Goal: Task Accomplishment & Management: Complete application form

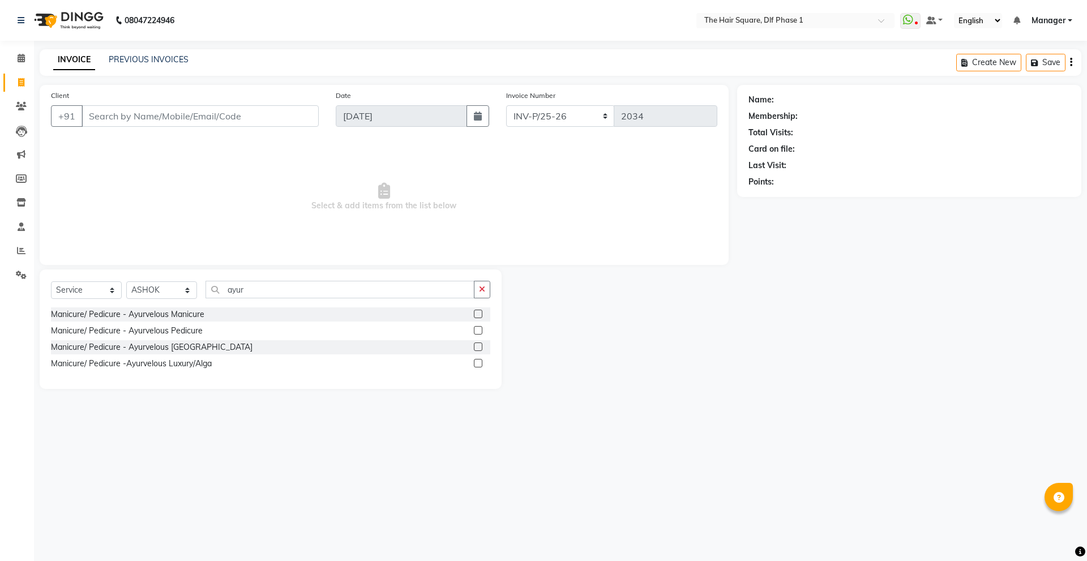
select select "5766"
select select "service"
select select "39748"
drag, startPoint x: 262, startPoint y: 293, endPoint x: 201, endPoint y: 300, distance: 61.6
click at [201, 300] on div "Select Service Product Membership Package Voucher Prepaid Gift Card Select Styl…" at bounding box center [270, 294] width 439 height 27
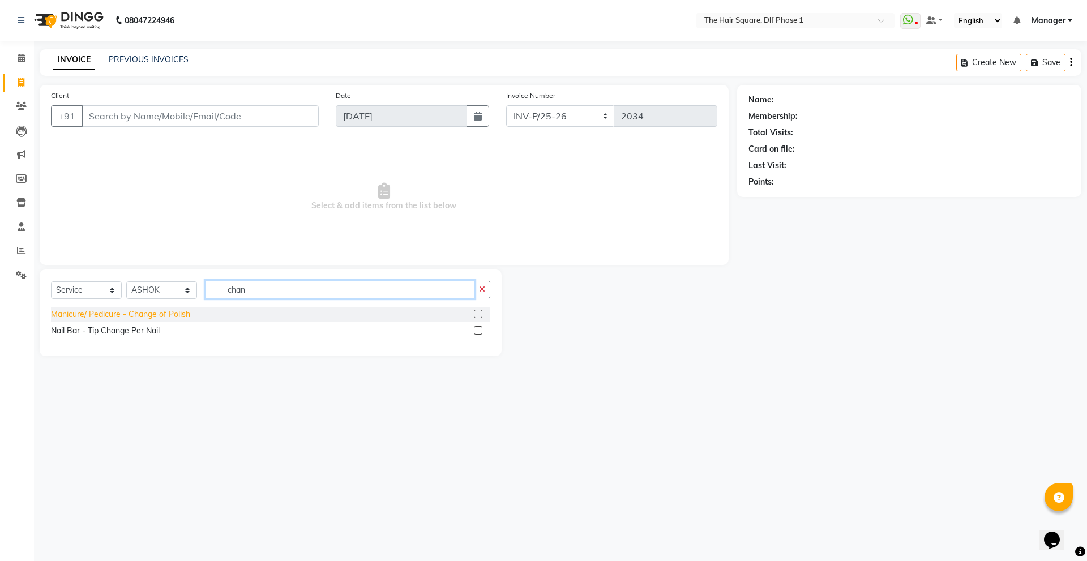
type input "chan"
click at [173, 309] on div "Manicure/ Pedicure - Change of Polish" at bounding box center [120, 314] width 139 height 12
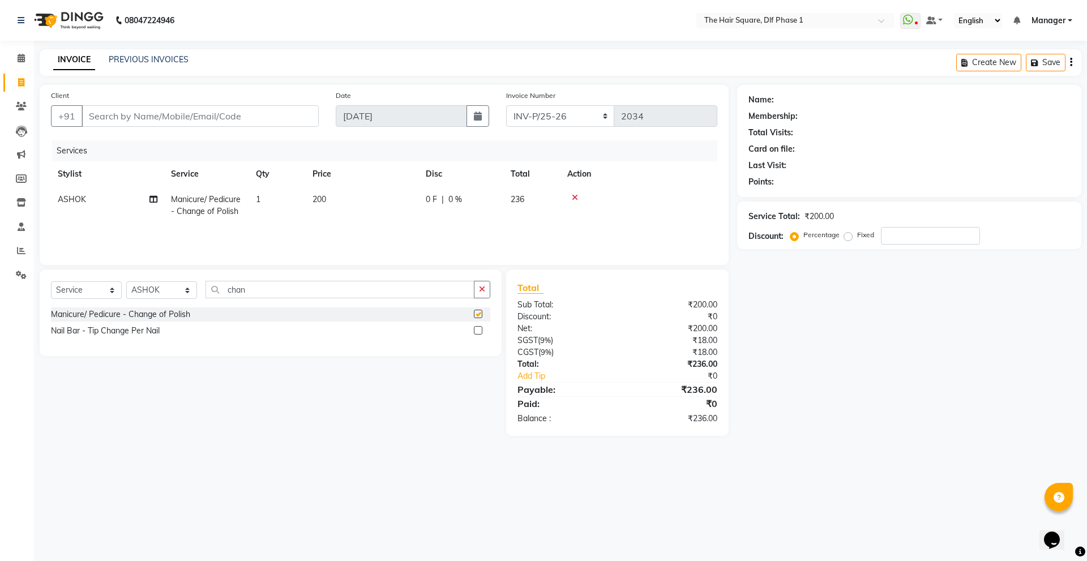
checkbox input "false"
click at [168, 289] on select "Select Stylist Abdul ALIZA Amit AMIT ASHOK imran kim mahendra Manager NARENDRA …" at bounding box center [161, 290] width 71 height 18
select select "39751"
click at [126, 281] on select "Select Stylist Abdul ALIZA Amit AMIT ASHOK imran kim mahendra Manager NARENDRA …" at bounding box center [161, 290] width 71 height 18
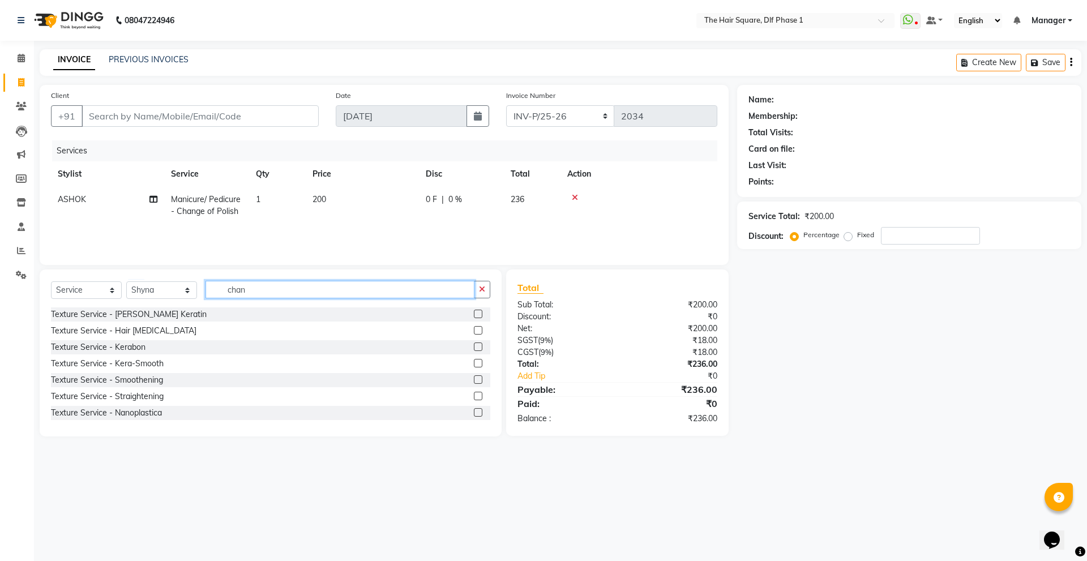
drag, startPoint x: 271, startPoint y: 293, endPoint x: 200, endPoint y: 308, distance: 71.8
click at [200, 308] on div "Select Service Product Membership Package Voucher Prepaid Gift Card Select Styl…" at bounding box center [271, 352] width 462 height 167
type input "cas"
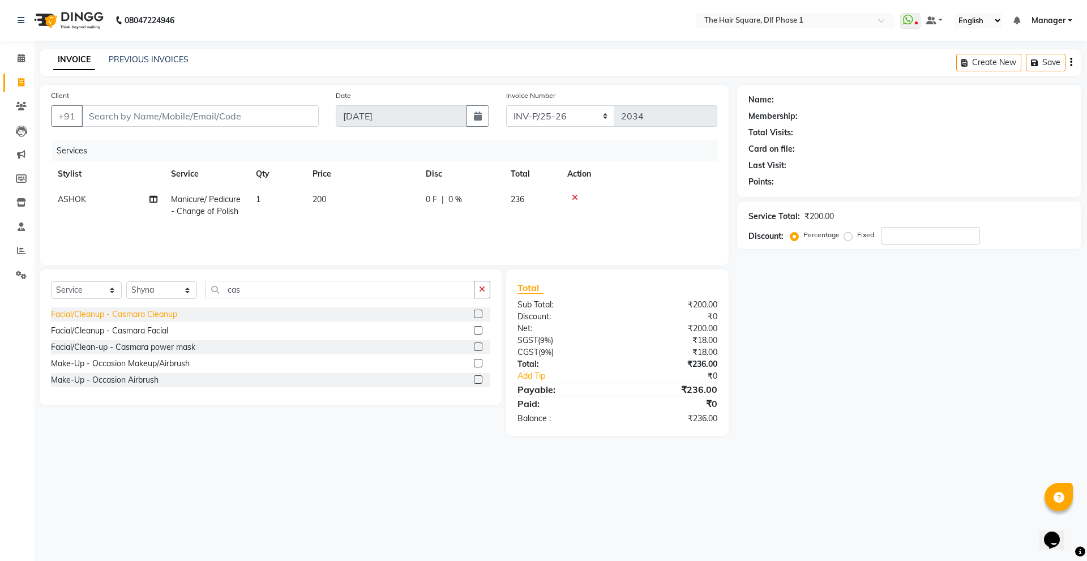
click at [162, 316] on div "Facial/Cleanup - Casmara Cleanup" at bounding box center [114, 314] width 126 height 12
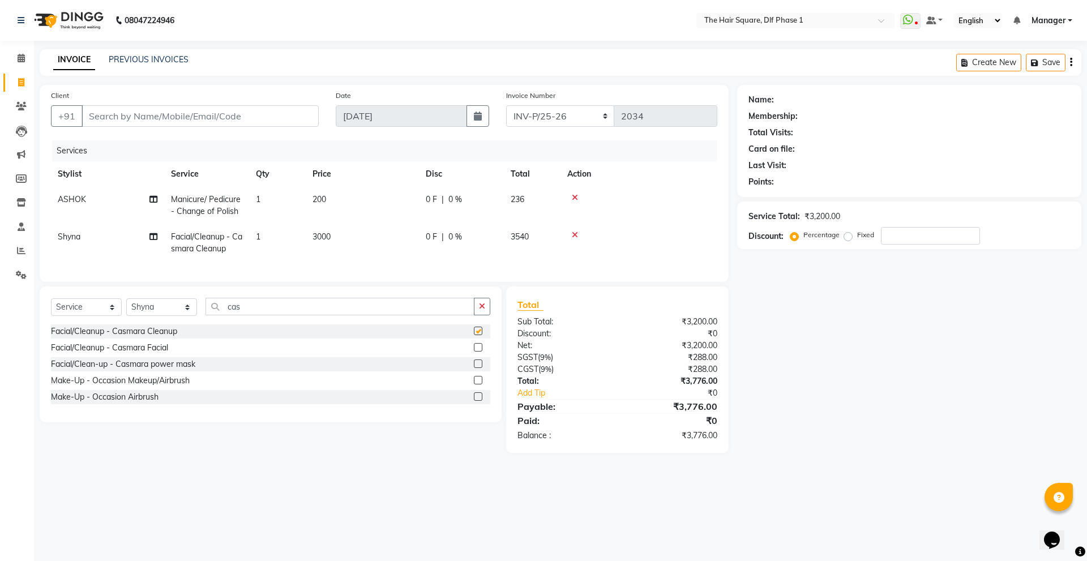
checkbox input "false"
drag, startPoint x: 254, startPoint y: 321, endPoint x: 183, endPoint y: 321, distance: 70.7
click at [183, 321] on div "Select Service Product Membership Package Voucher Prepaid Gift Card Select Styl…" at bounding box center [270, 311] width 439 height 27
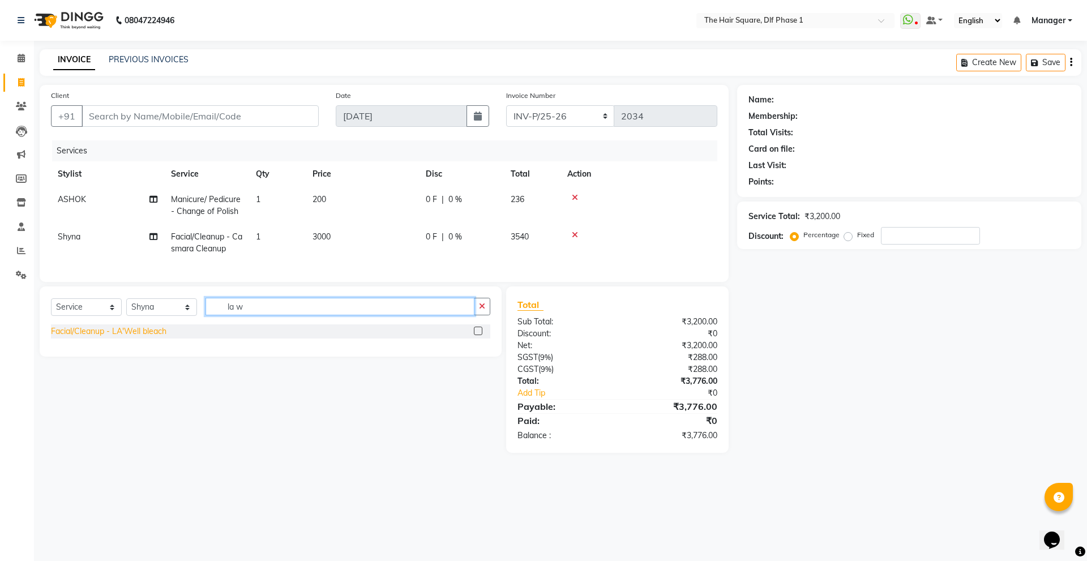
type input "la w"
click at [140, 337] on div "Facial/Cleanup - LA'Well bleach" at bounding box center [108, 331] width 115 height 12
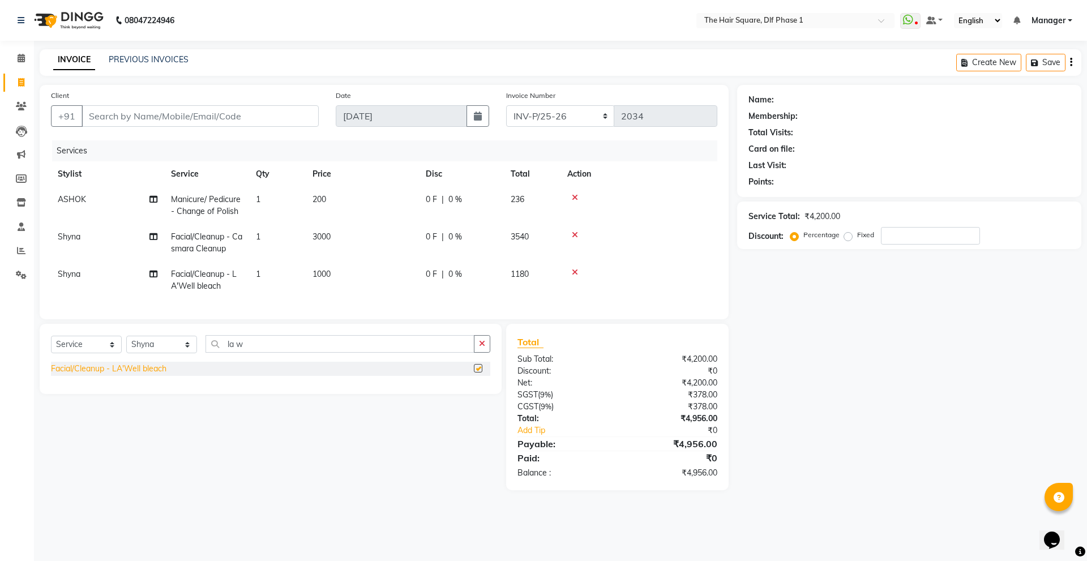
checkbox input "false"
click at [212, 241] on span "Facial/Cleanup - Casmara Cleanup" at bounding box center [206, 242] width 71 height 22
select select "39751"
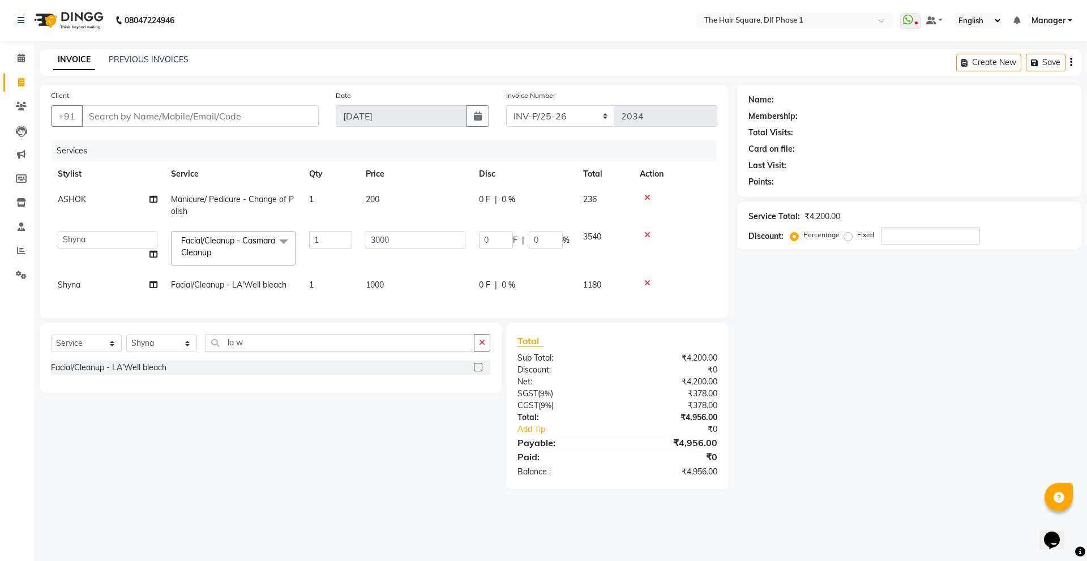
click at [224, 247] on span "Facial/Cleanup - Casmara Cleanup x" at bounding box center [228, 247] width 100 height 24
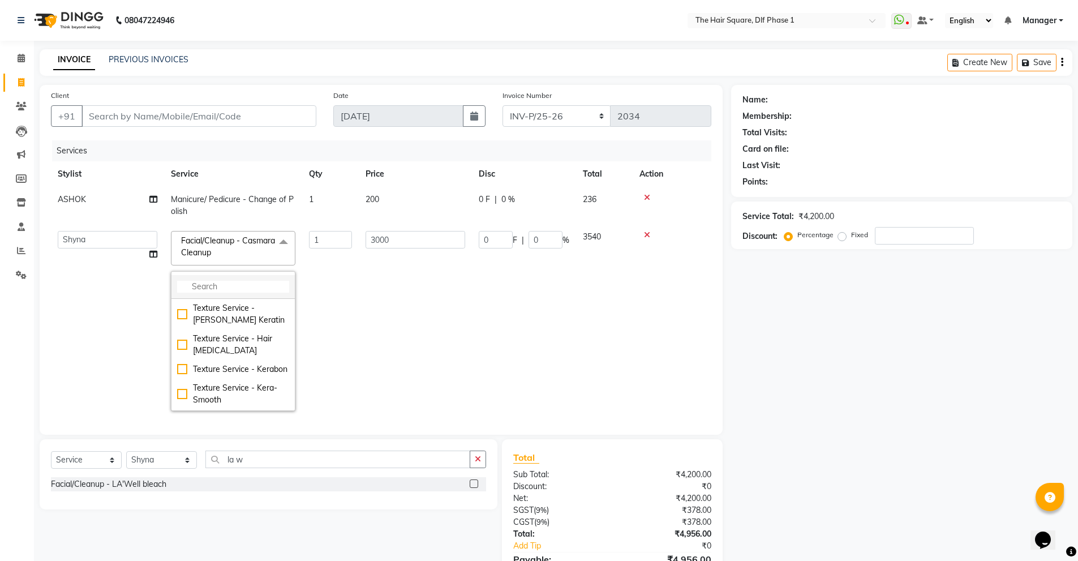
click at [227, 285] on input "multiselect-search" at bounding box center [233, 287] width 112 height 12
type input "l"
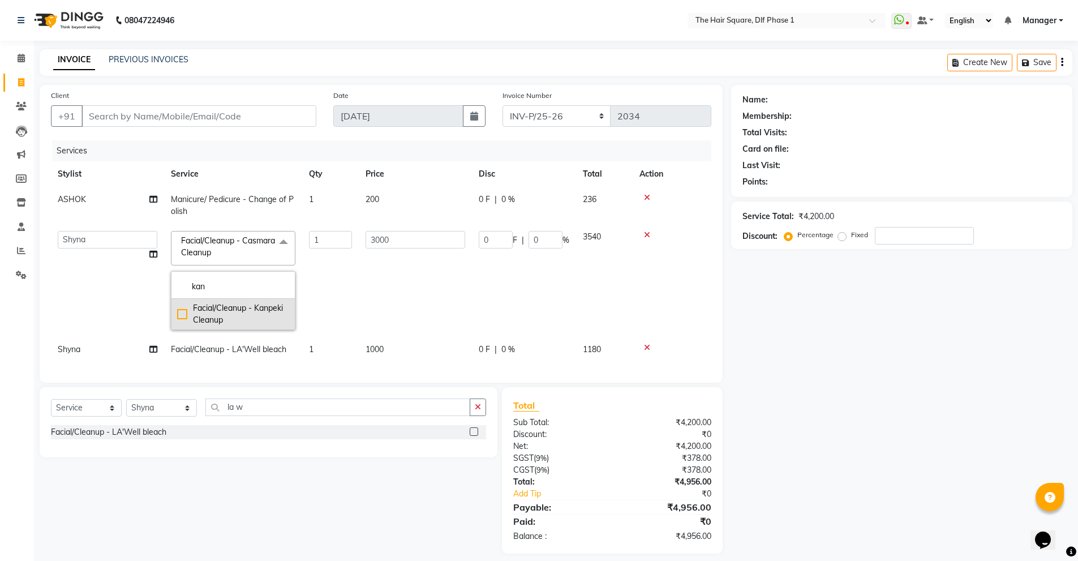
type input "kan"
click at [179, 315] on div "Facial/Cleanup - Kanpeki Cleanup" at bounding box center [233, 314] width 112 height 24
checkbox input "true"
type input "2000"
click at [341, 204] on td "1" at bounding box center [330, 205] width 57 height 37
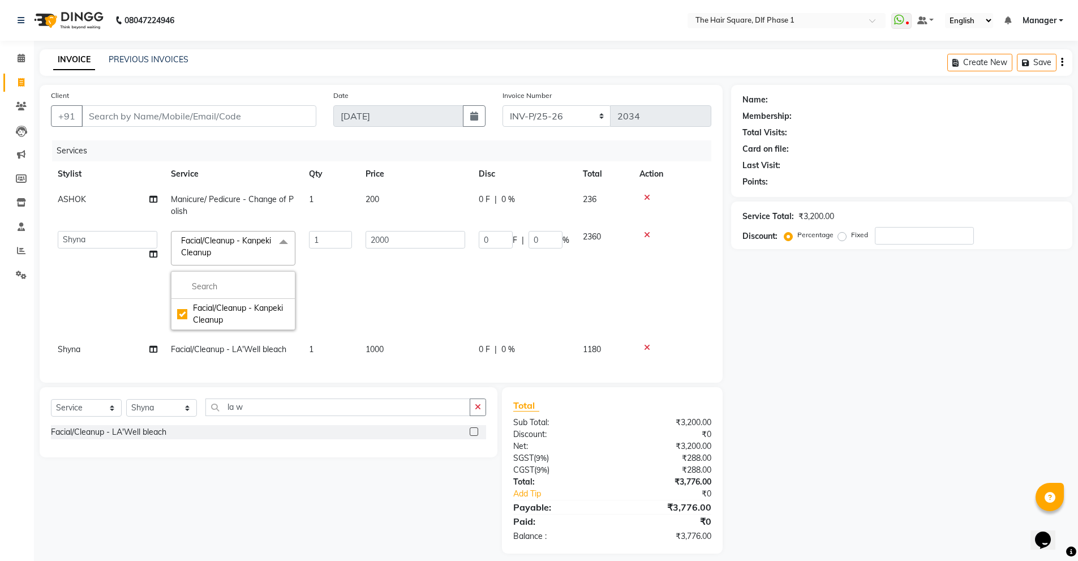
select select "39748"
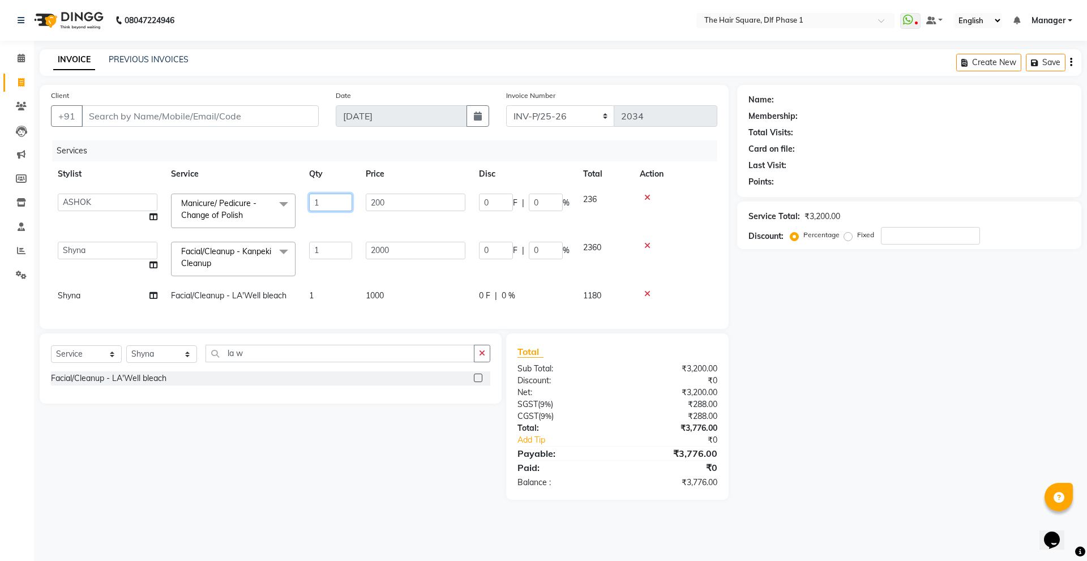
drag, startPoint x: 340, startPoint y: 203, endPoint x: 294, endPoint y: 217, distance: 47.4
click at [294, 217] on tr "Abdul ALIZA Amit AMIT ASHOK imran kim mahendra Manager NARENDRA salman Shyna SU…" at bounding box center [384, 211] width 666 height 48
type input "2"
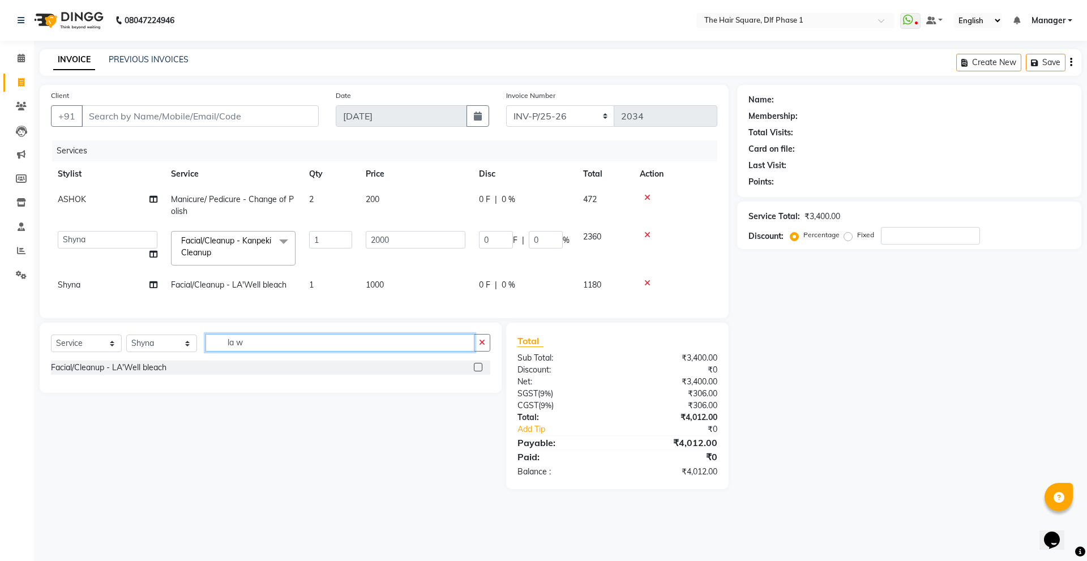
drag, startPoint x: 264, startPoint y: 360, endPoint x: 211, endPoint y: 368, distance: 53.2
click at [211, 368] on div "Select Service Product Membership Package Voucher Prepaid Gift Card Select Styl…" at bounding box center [271, 358] width 462 height 70
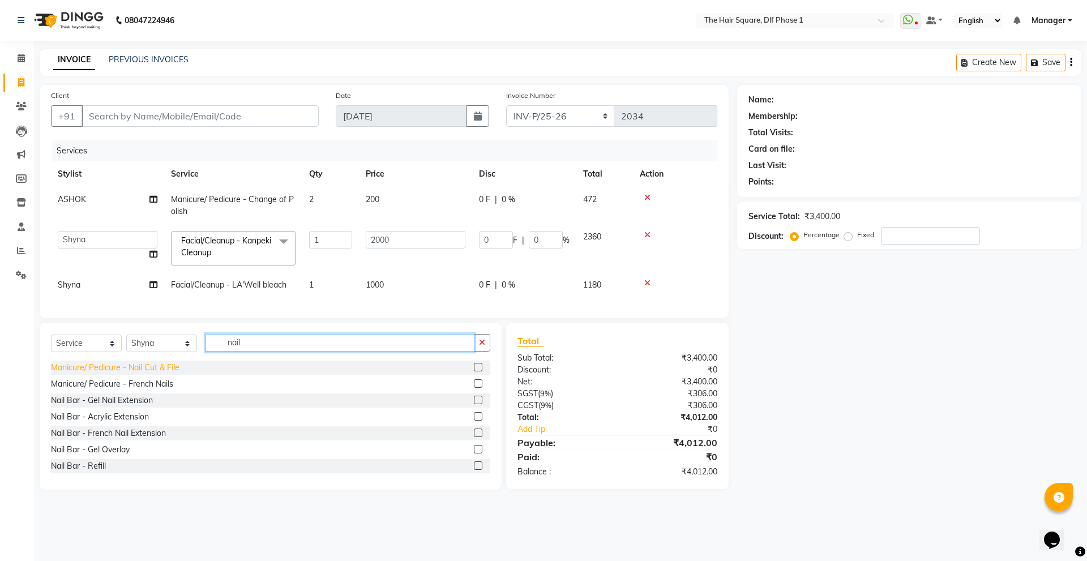
type input "nail"
click at [181, 375] on div "Manicure/ Pedicure - Nail Cut & File" at bounding box center [270, 367] width 439 height 14
click at [175, 373] on div "Manicure/ Pedicure - Nail Cut & File" at bounding box center [115, 368] width 128 height 12
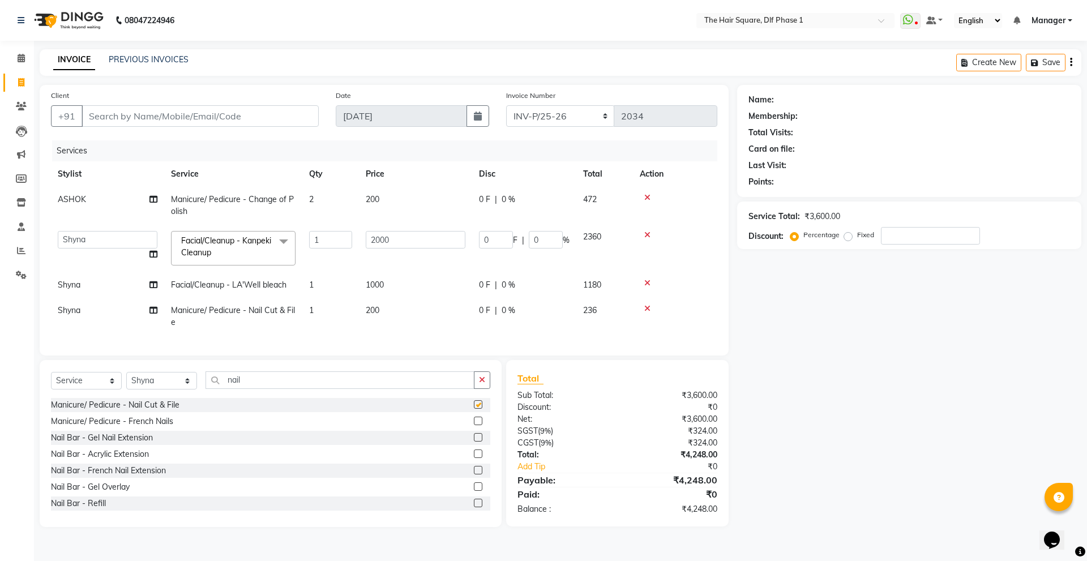
checkbox input "false"
click at [399, 312] on td "200" at bounding box center [415, 316] width 113 height 37
select select "39751"
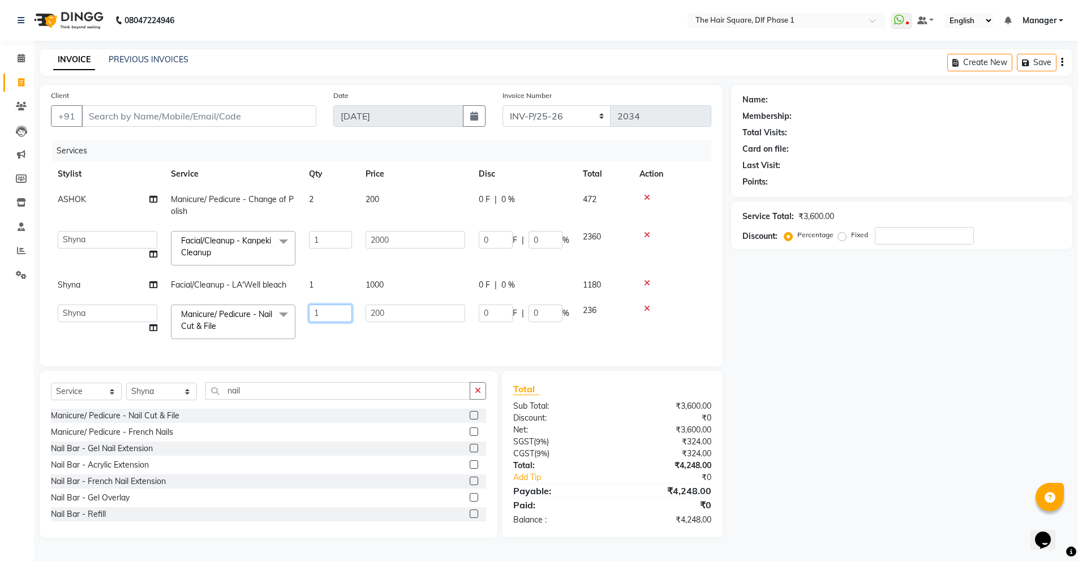
drag, startPoint x: 341, startPoint y: 312, endPoint x: 298, endPoint y: 326, distance: 45.3
click at [298, 326] on tr "Abdul ALIZA Amit AMIT ASHOK imran kim mahendra Manager NARENDRA salman Shyna SU…" at bounding box center [381, 322] width 660 height 48
type input "2"
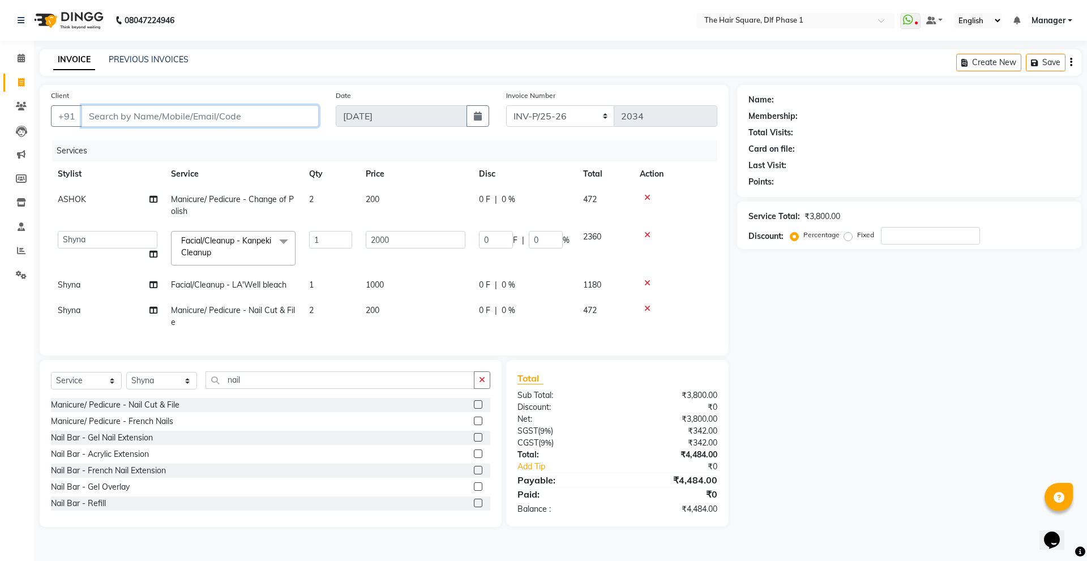
click at [280, 119] on input "Client" at bounding box center [199, 116] width 237 height 22
type input "9"
type input "0"
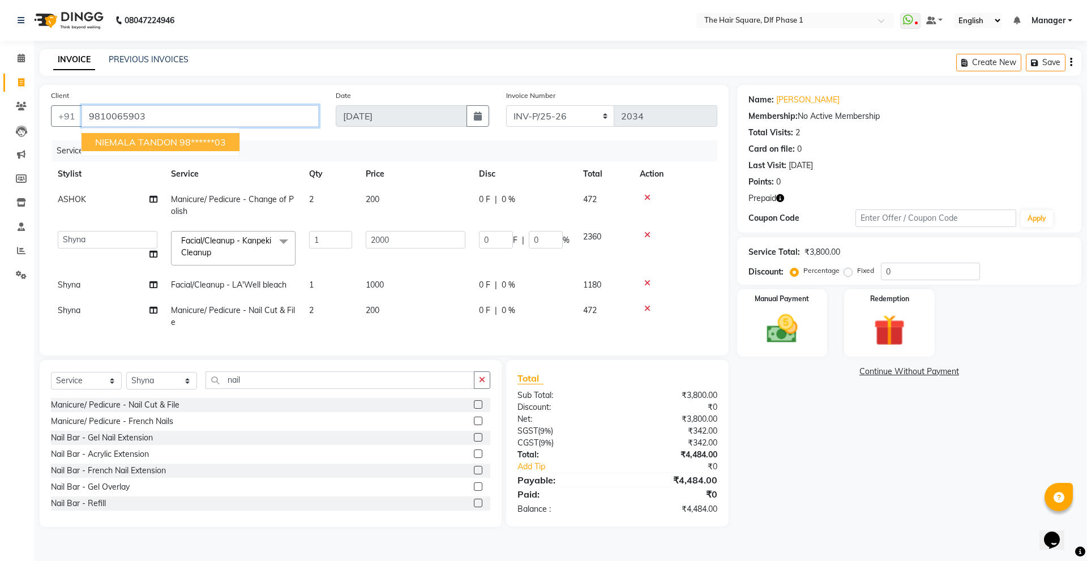
drag, startPoint x: 209, startPoint y: 115, endPoint x: 83, endPoint y: 128, distance: 127.4
click at [83, 127] on div "+91 9810065903 NIEMALA TANDON 98******03" at bounding box center [185, 116] width 268 height 22
click at [183, 140] on ngb-highlight "98******03" at bounding box center [202, 141] width 46 height 11
type input "98******03"
click at [783, 195] on icon "button" at bounding box center [780, 198] width 8 height 8
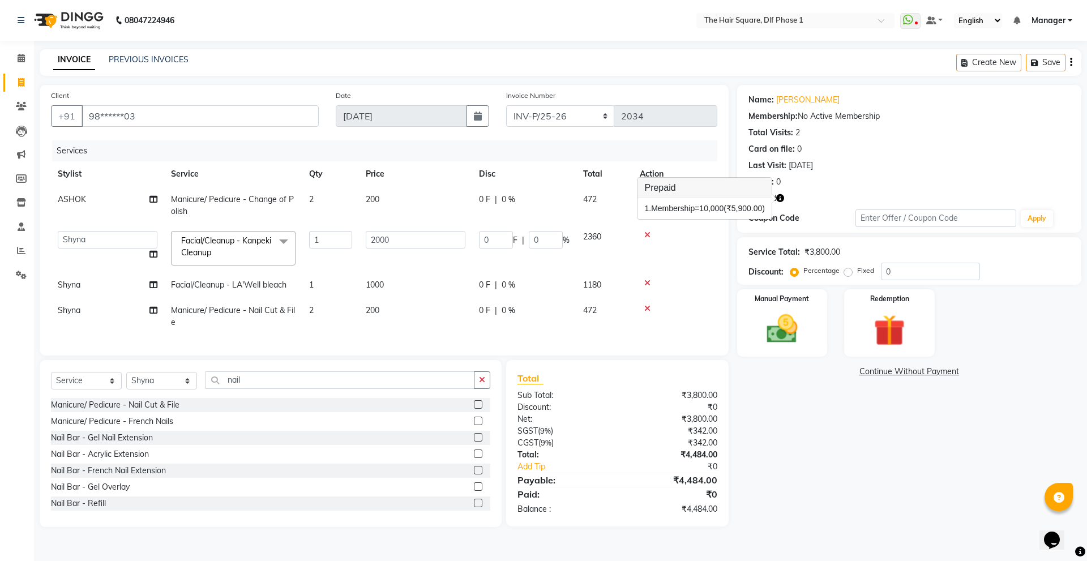
click at [157, 325] on td "Shyna" at bounding box center [107, 316] width 113 height 37
select select "39751"
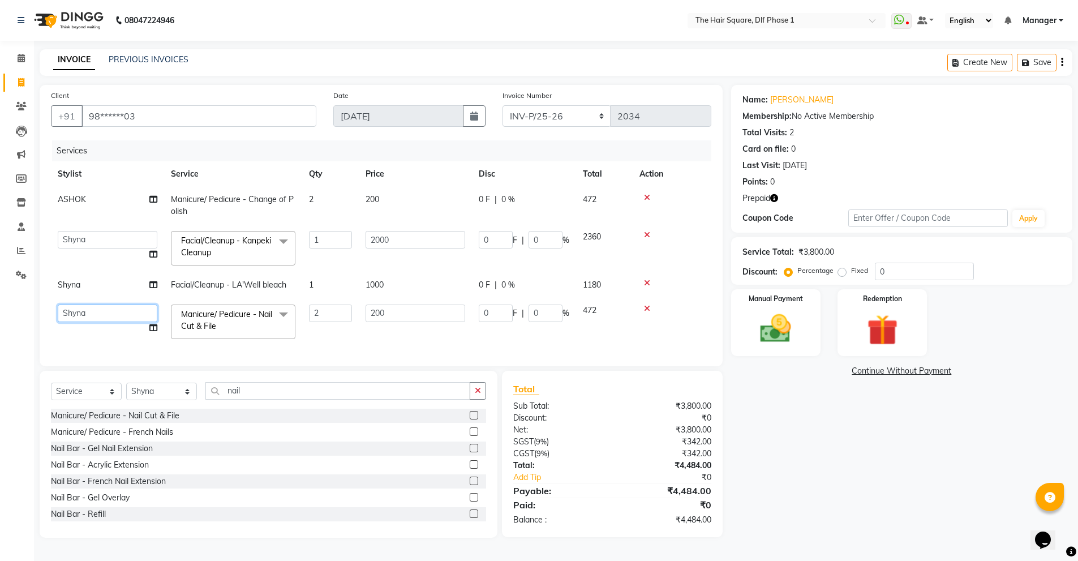
click at [135, 320] on select "Abdul ALIZA Amit AMIT ASHOK imran kim mahendra Manager NARENDRA salman Shyna SU…" at bounding box center [108, 313] width 100 height 18
select select "39748"
click at [573, 118] on select "INV-P-MEMB/25-26 INV-P/25-26" at bounding box center [557, 116] width 109 height 22
select select "5959"
click at [503, 105] on select "INV-P-MEMB/25-26 INV-P/25-26" at bounding box center [557, 116] width 109 height 22
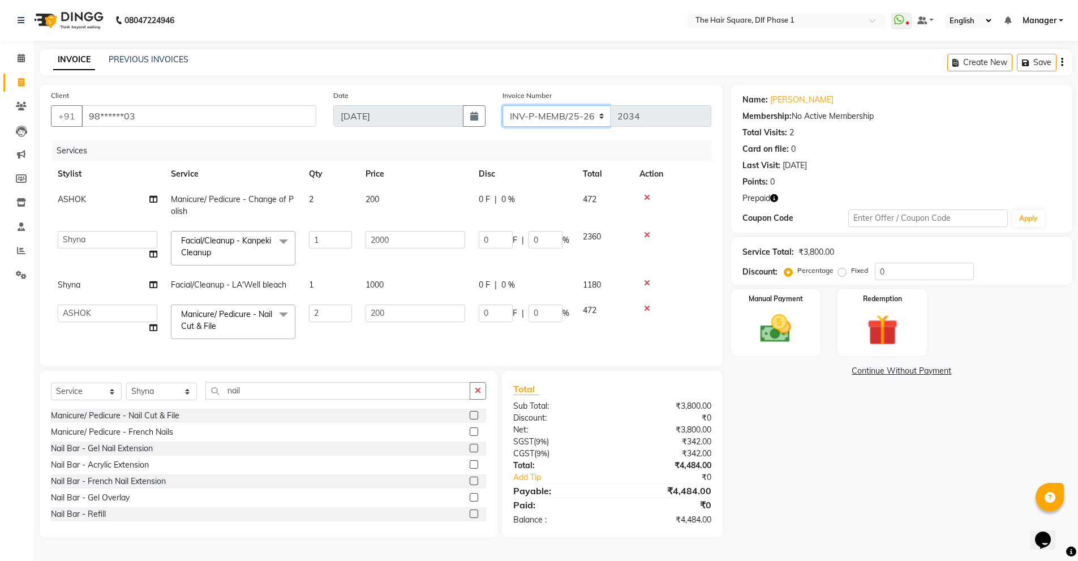
type input "0142"
click at [878, 299] on label "Redemption" at bounding box center [882, 298] width 41 height 11
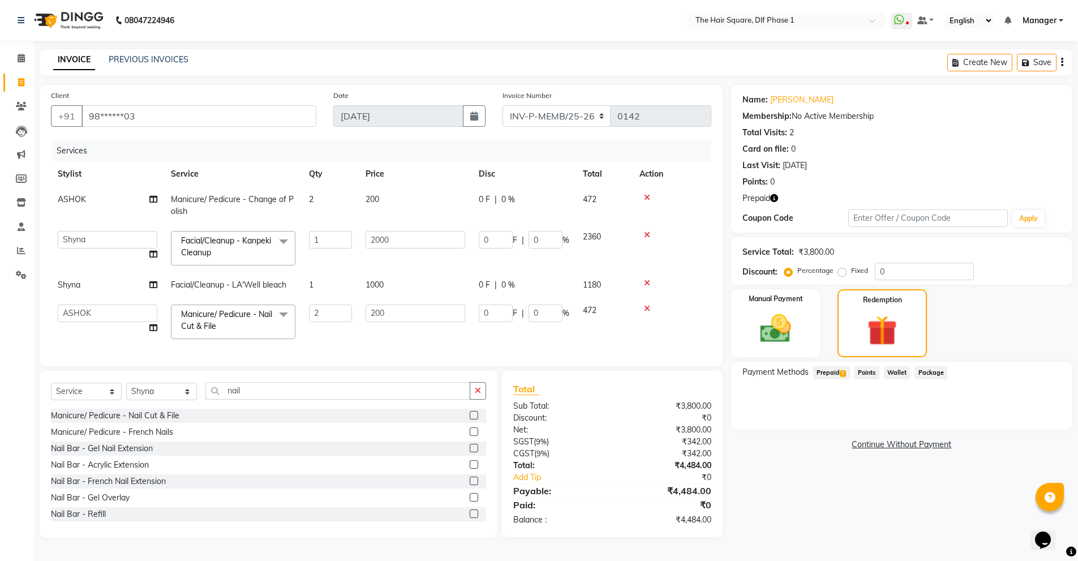
click at [825, 368] on span "Prepaid 1" at bounding box center [831, 372] width 37 height 13
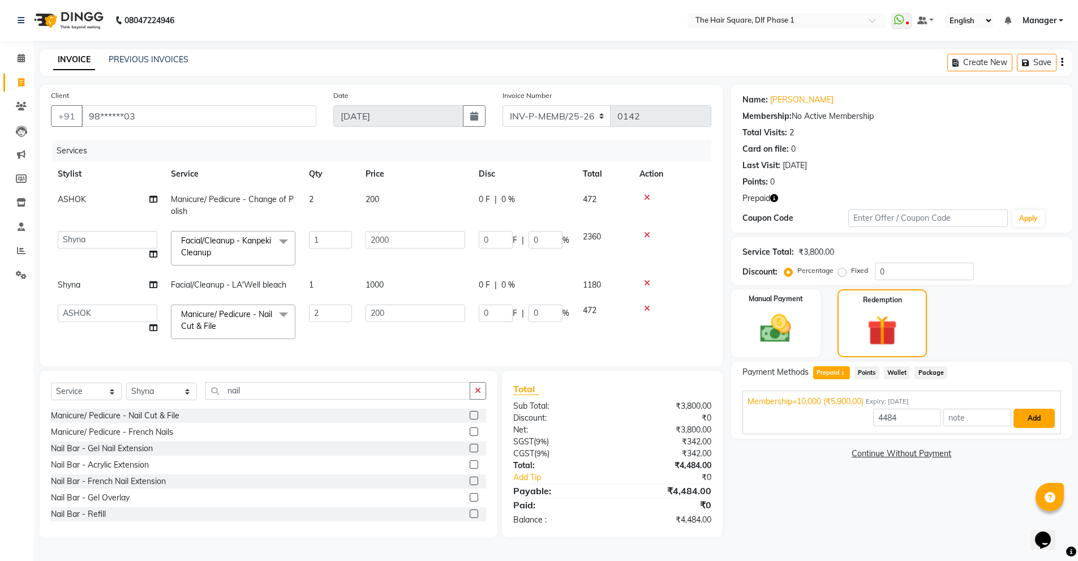
click at [1025, 418] on button "Add" at bounding box center [1034, 418] width 41 height 19
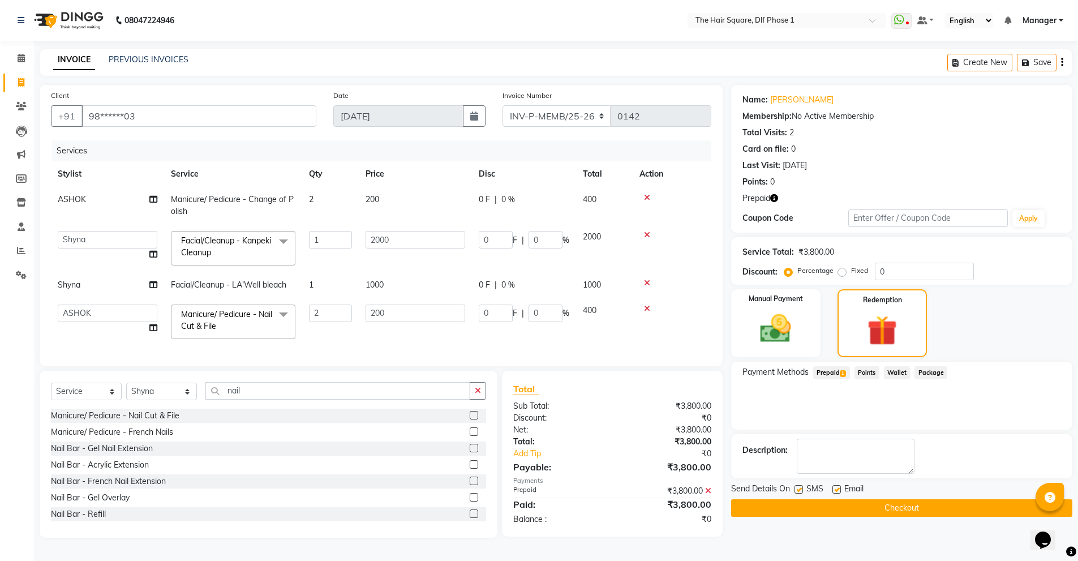
click at [796, 512] on button "Checkout" at bounding box center [901, 508] width 341 height 18
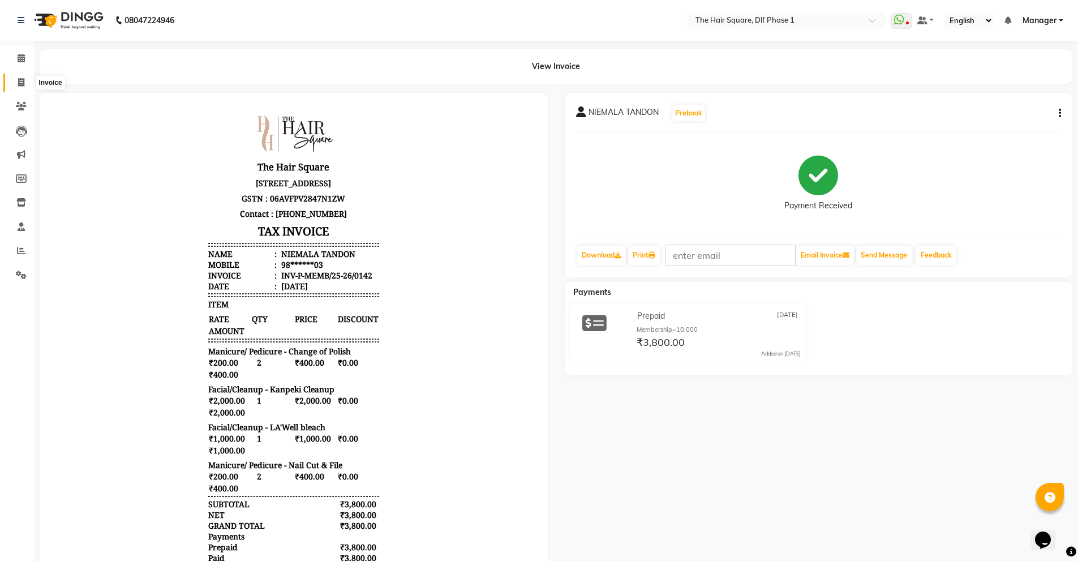
click at [15, 78] on span at bounding box center [21, 82] width 20 height 13
select select "5766"
select select "service"
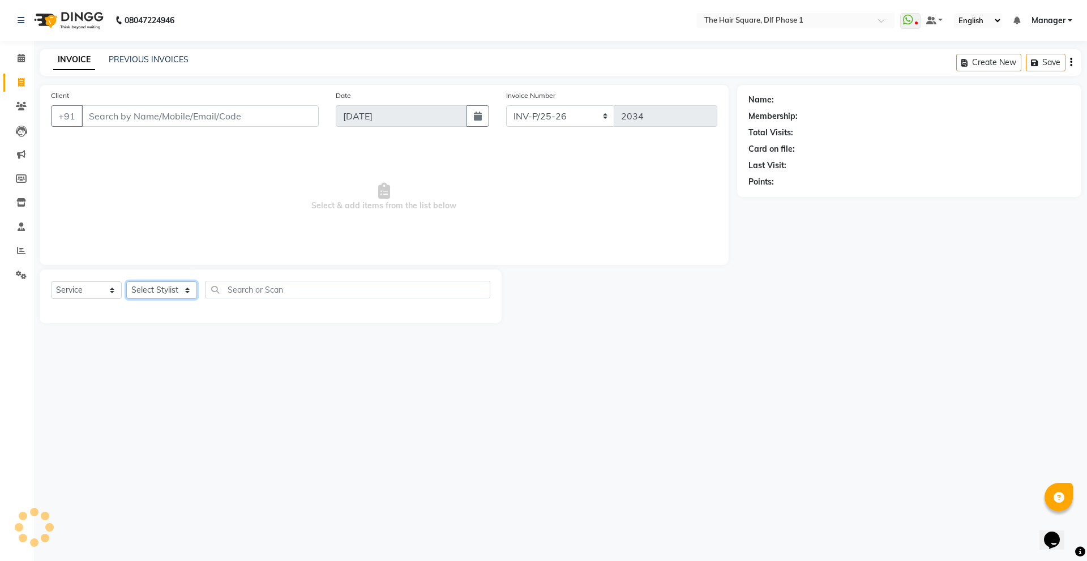
click at [184, 286] on select "Select Stylist Abdul ALIZA Amit AMIT ASHOK imran kim mahendra Manager NARENDRA …" at bounding box center [161, 290] width 71 height 18
select select "52021"
click at [126, 281] on select "Select Stylist Abdul ALIZA Amit AMIT ASHOK imran kim mahendra Manager NARENDRA …" at bounding box center [161, 290] width 71 height 18
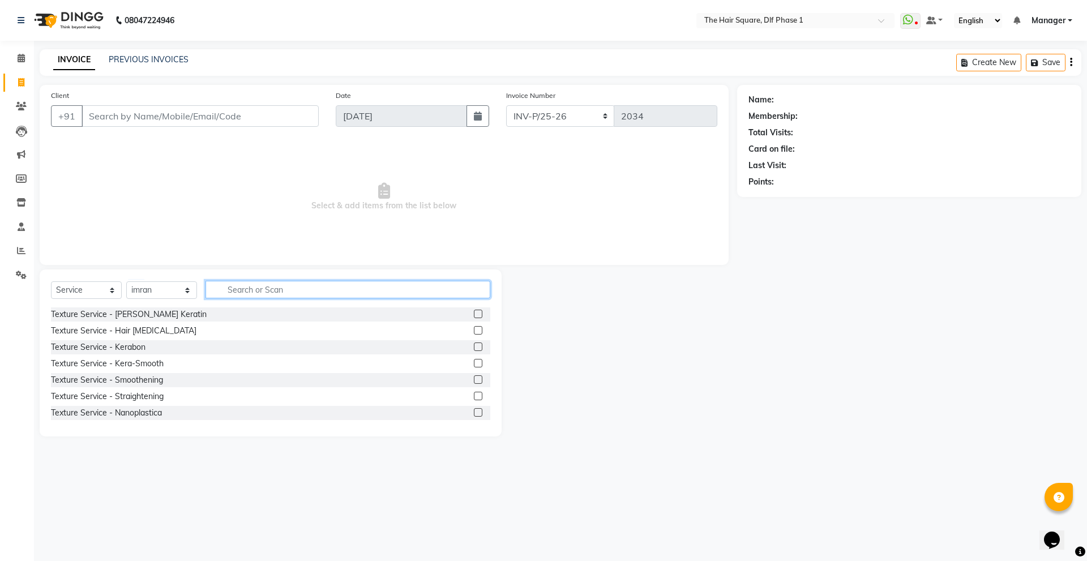
click at [242, 291] on input "text" at bounding box center [347, 290] width 285 height 18
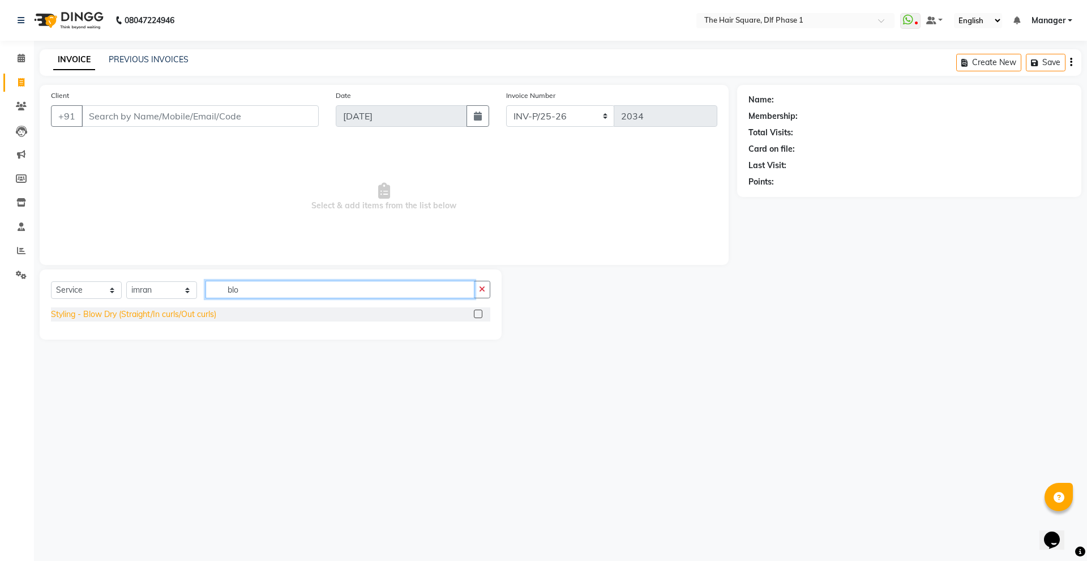
type input "blo"
click at [183, 317] on div "Styling - Blow Dry (Straight/In curls/Out curls)" at bounding box center [133, 314] width 165 height 12
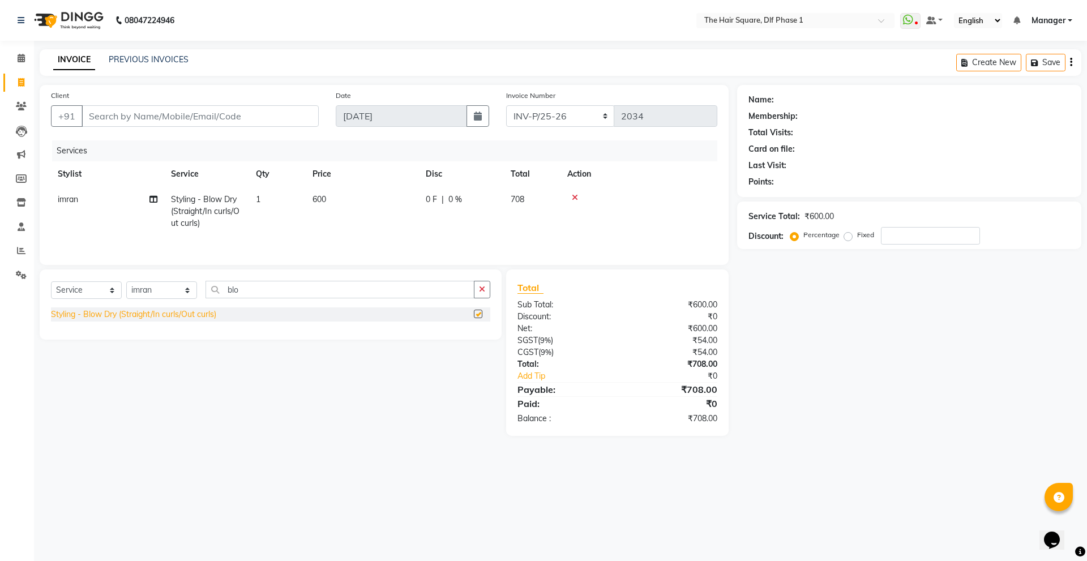
checkbox input "false"
click at [200, 110] on input "Client" at bounding box center [199, 116] width 237 height 22
click at [208, 109] on input "Client" at bounding box center [199, 116] width 237 height 22
type input "9"
type input "0"
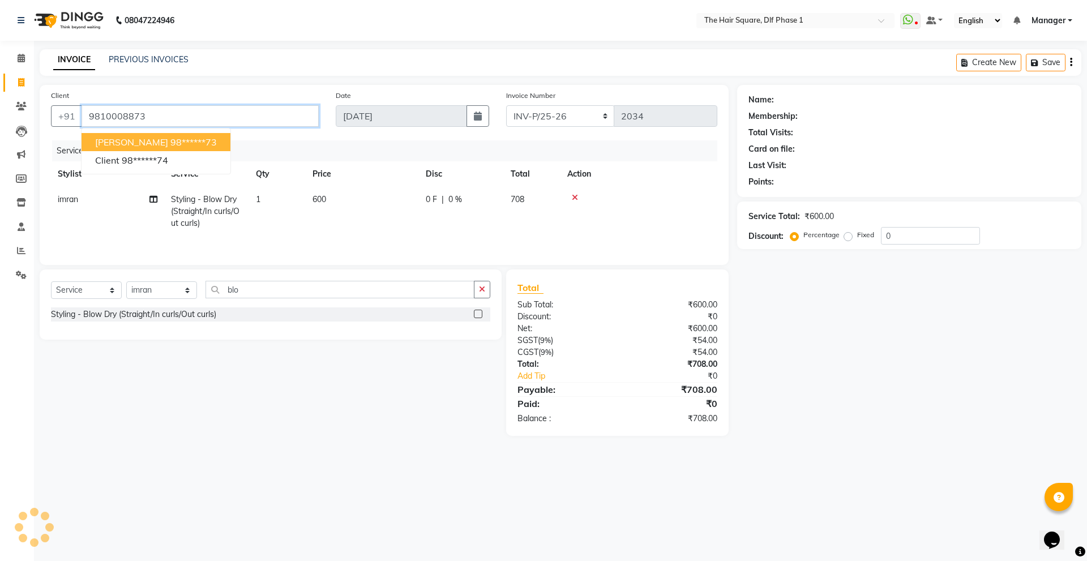
type input "9810008873"
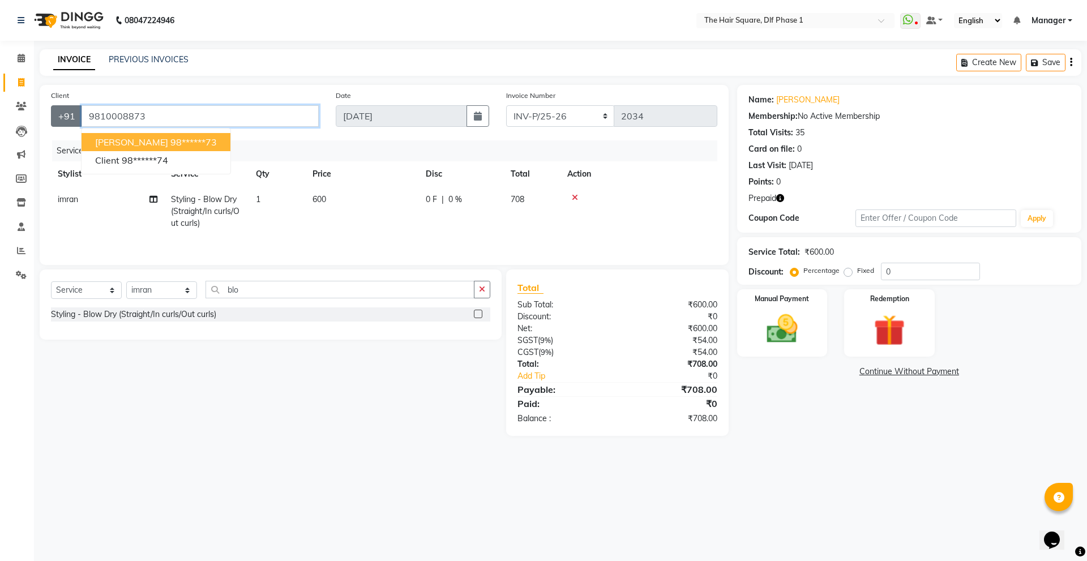
drag, startPoint x: 208, startPoint y: 109, endPoint x: 75, endPoint y: 119, distance: 132.8
click at [75, 119] on div "+91 9810008873 Mamta arora 98******73 Client 98******74" at bounding box center [185, 116] width 268 height 22
click at [778, 198] on icon "button" at bounding box center [780, 198] width 8 height 8
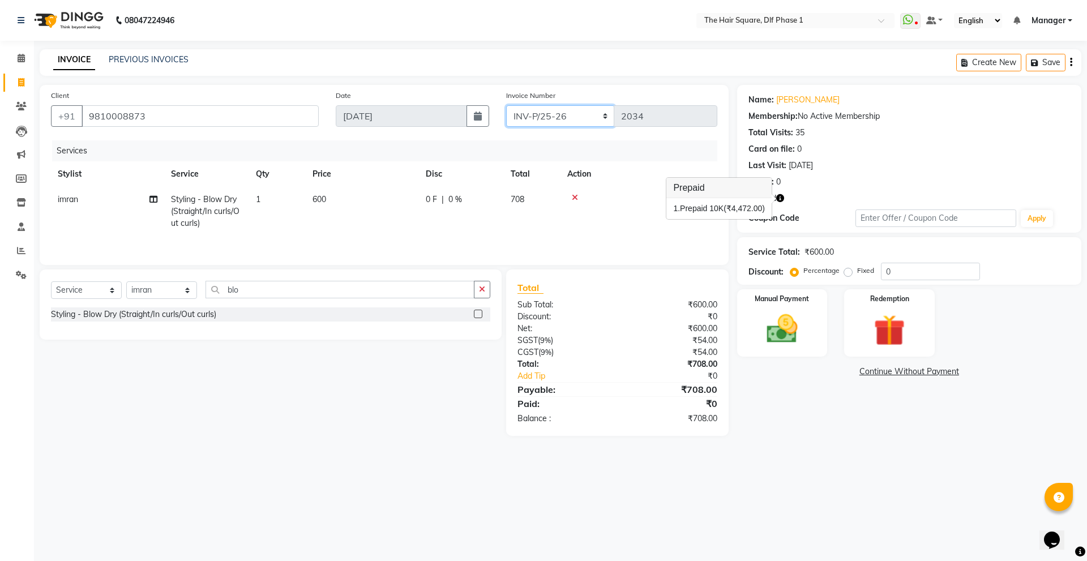
click at [564, 113] on select "INV-P-MEMB/25-26 INV-P/25-26" at bounding box center [560, 116] width 109 height 22
select select "5959"
click at [506, 105] on select "INV-P-MEMB/25-26 INV-P/25-26" at bounding box center [560, 116] width 109 height 22
type input "0143"
click at [781, 201] on icon "button" at bounding box center [780, 198] width 8 height 8
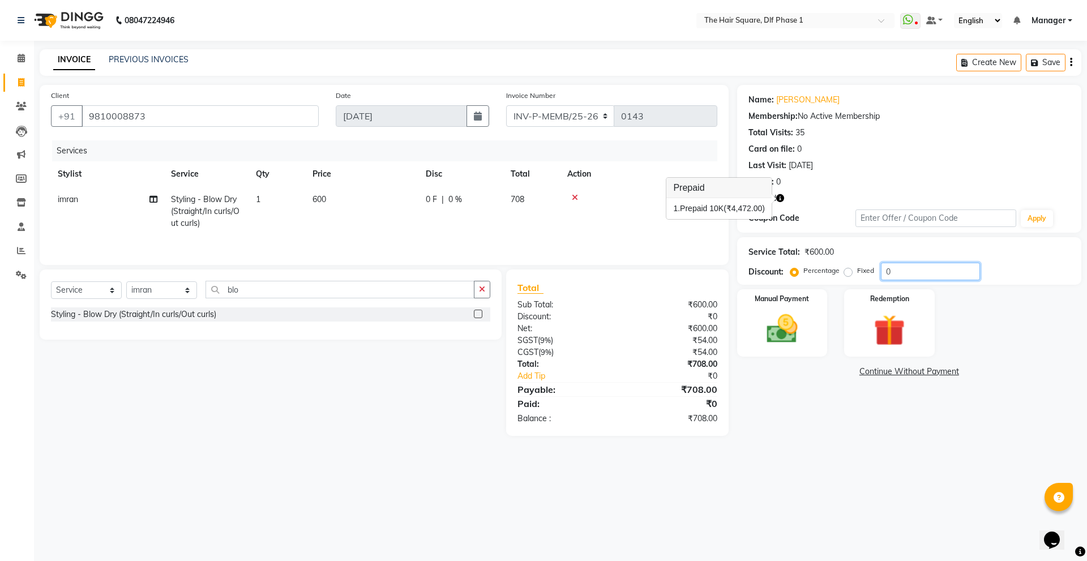
drag, startPoint x: 905, startPoint y: 273, endPoint x: 847, endPoint y: 280, distance: 58.1
click at [847, 280] on div "Percentage Fixed 0" at bounding box center [885, 272] width 187 height 18
type input "25"
drag, startPoint x: 847, startPoint y: 280, endPoint x: 779, endPoint y: 408, distance: 145.3
click at [779, 408] on div "Name: Mamta Arora Membership: No Active Membership Total Visits: 35 Card on fil…" at bounding box center [913, 260] width 353 height 351
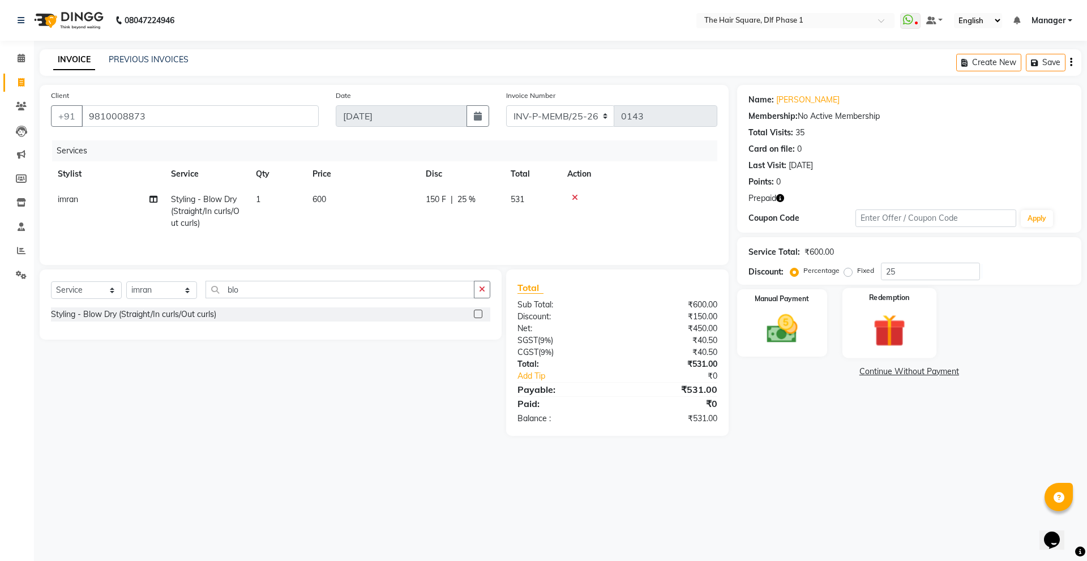
click at [864, 315] on img at bounding box center [888, 330] width 53 height 40
click at [844, 368] on span "Prepaid 1" at bounding box center [837, 372] width 37 height 13
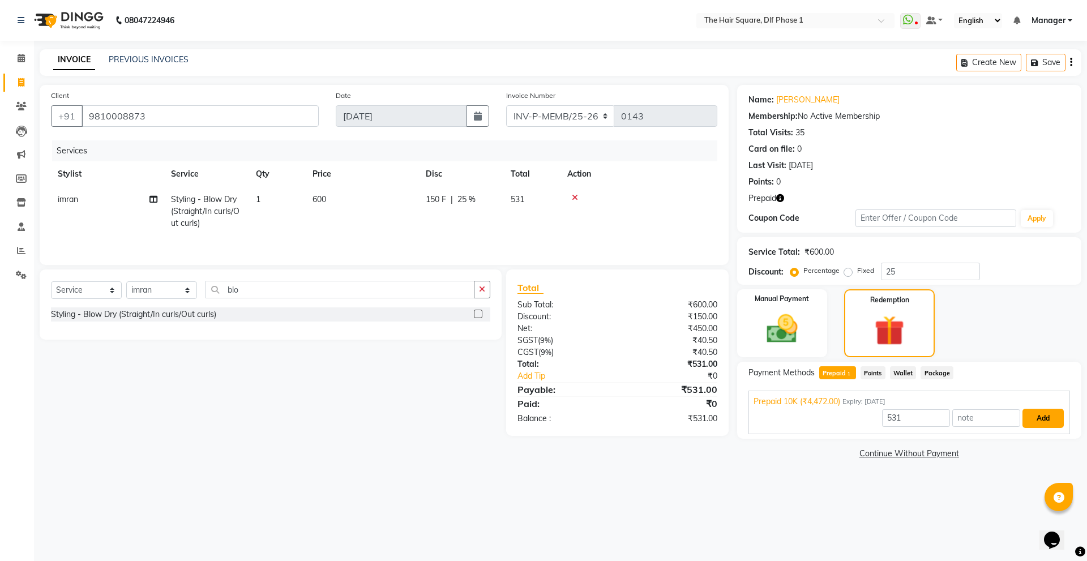
click at [1038, 415] on button "Add" at bounding box center [1042, 418] width 41 height 19
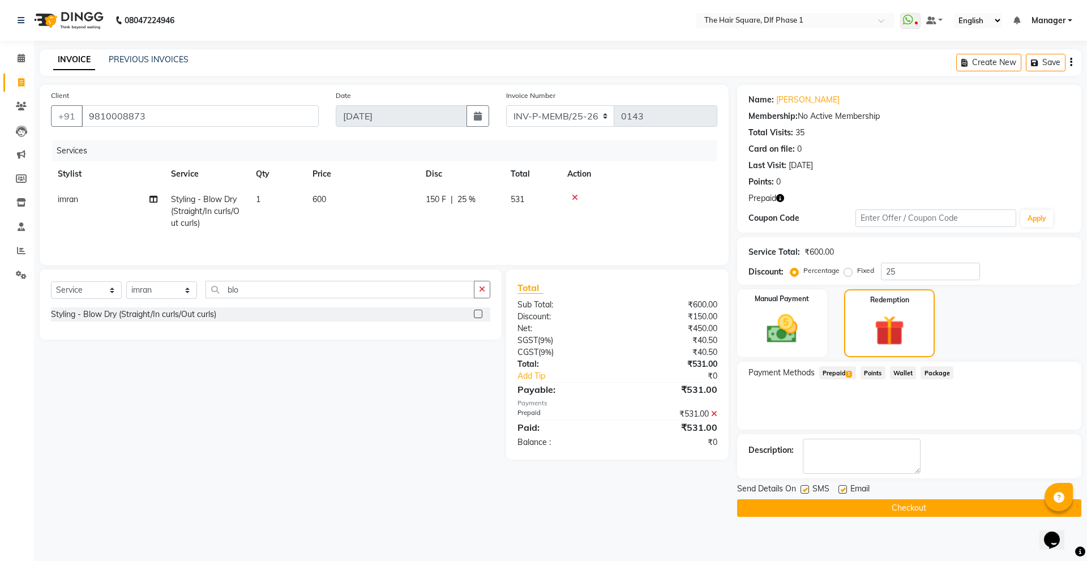
click at [780, 513] on button "Checkout" at bounding box center [909, 508] width 344 height 18
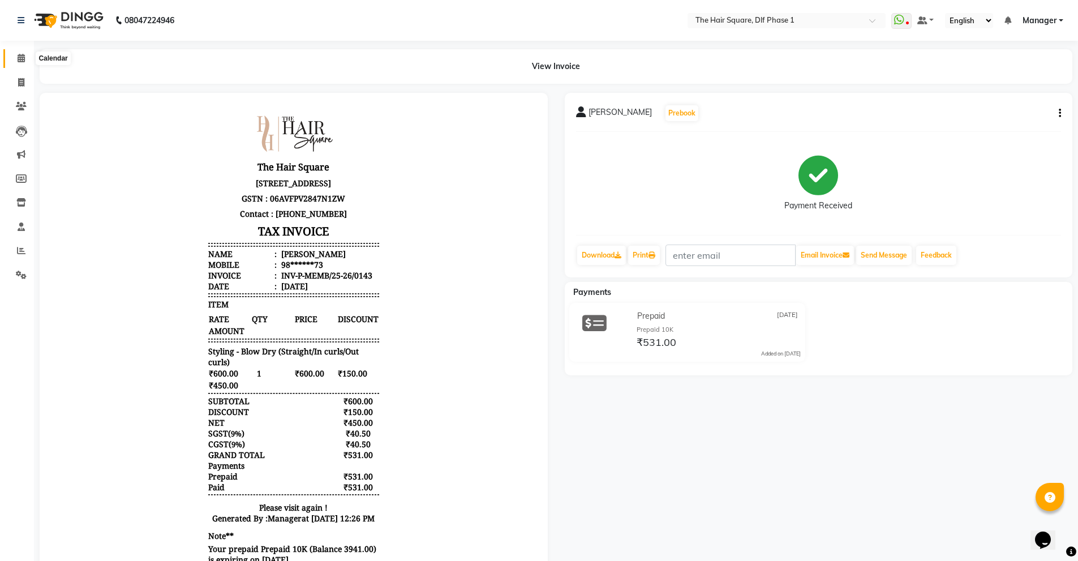
click at [27, 55] on span at bounding box center [21, 58] width 20 height 13
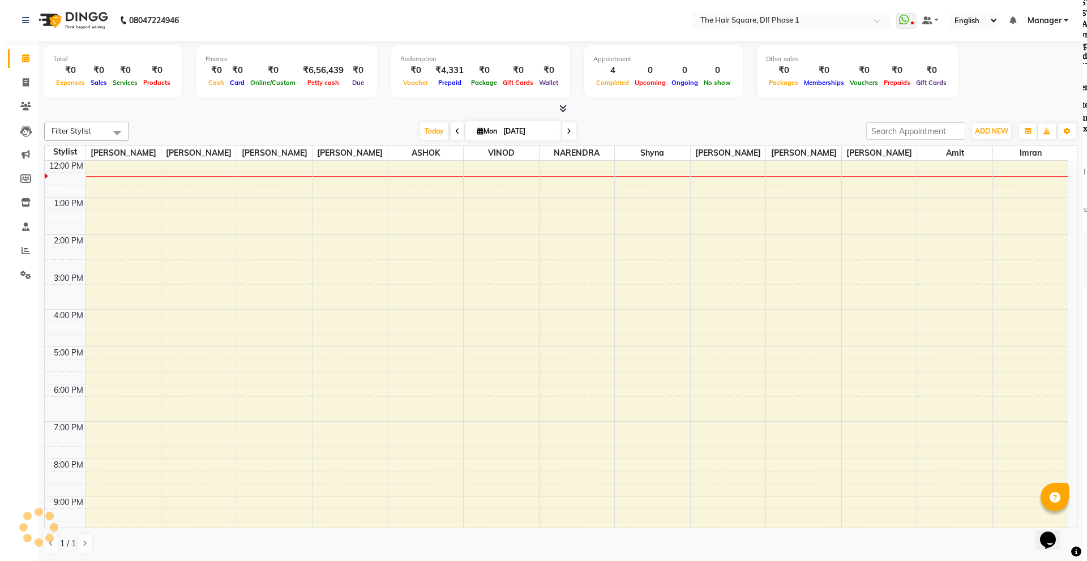
scroll to position [150, 0]
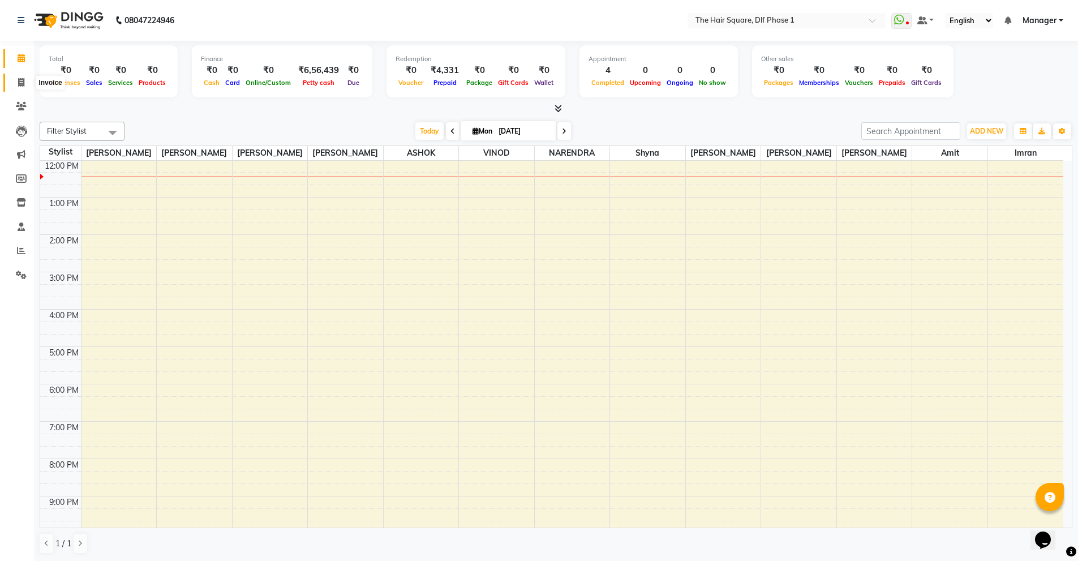
click at [15, 78] on span at bounding box center [21, 82] width 20 height 13
select select "service"
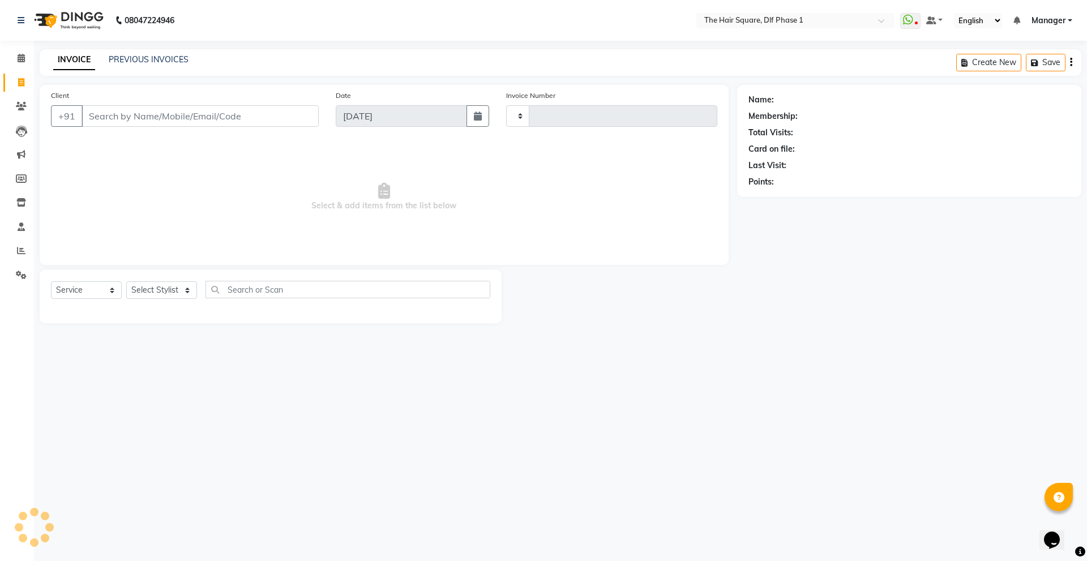
type input "2034"
select select "5766"
click at [175, 61] on link "PREVIOUS INVOICES" at bounding box center [149, 59] width 80 height 10
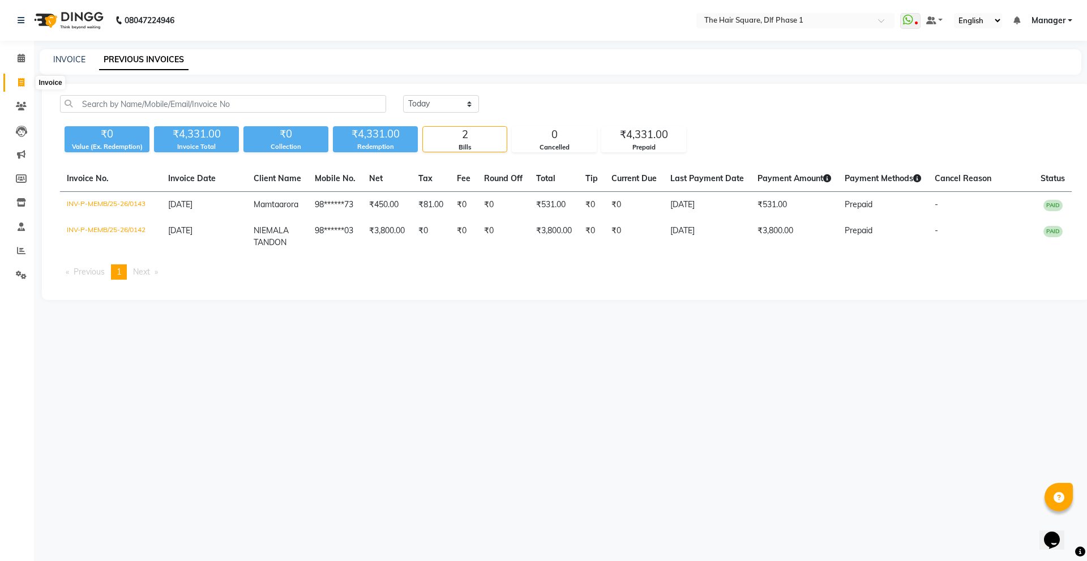
click at [16, 87] on span at bounding box center [21, 82] width 20 height 13
select select "service"
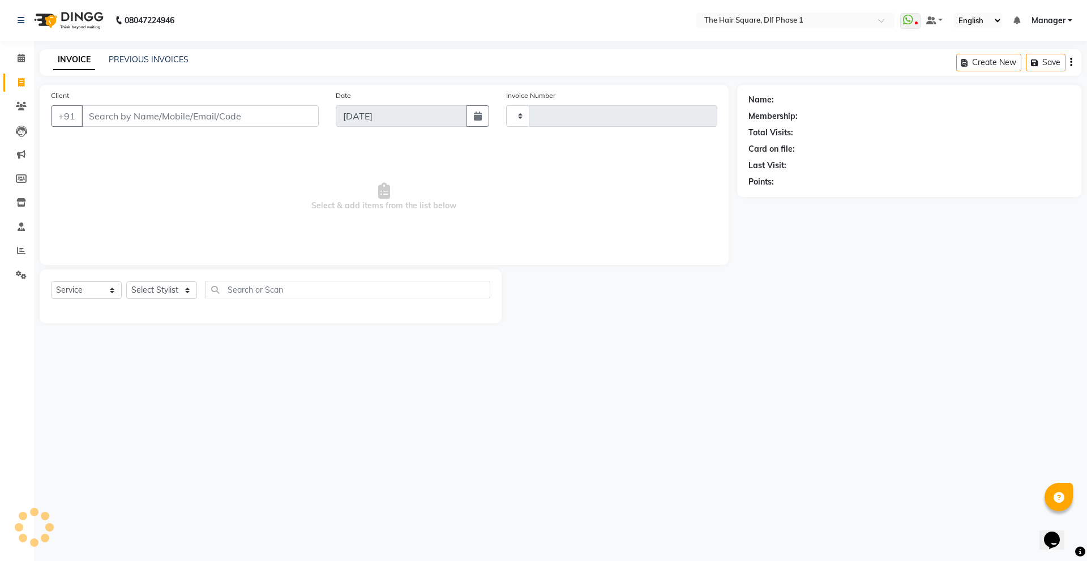
type input "2034"
select select "5766"
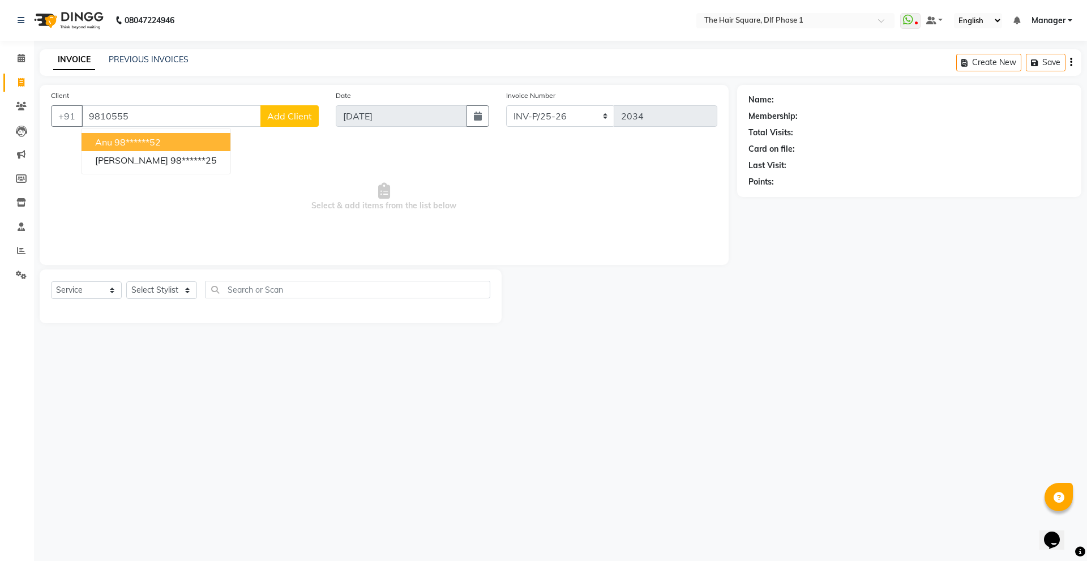
click at [144, 138] on ngb-highlight "98******52" at bounding box center [137, 141] width 46 height 11
type input "98******52"
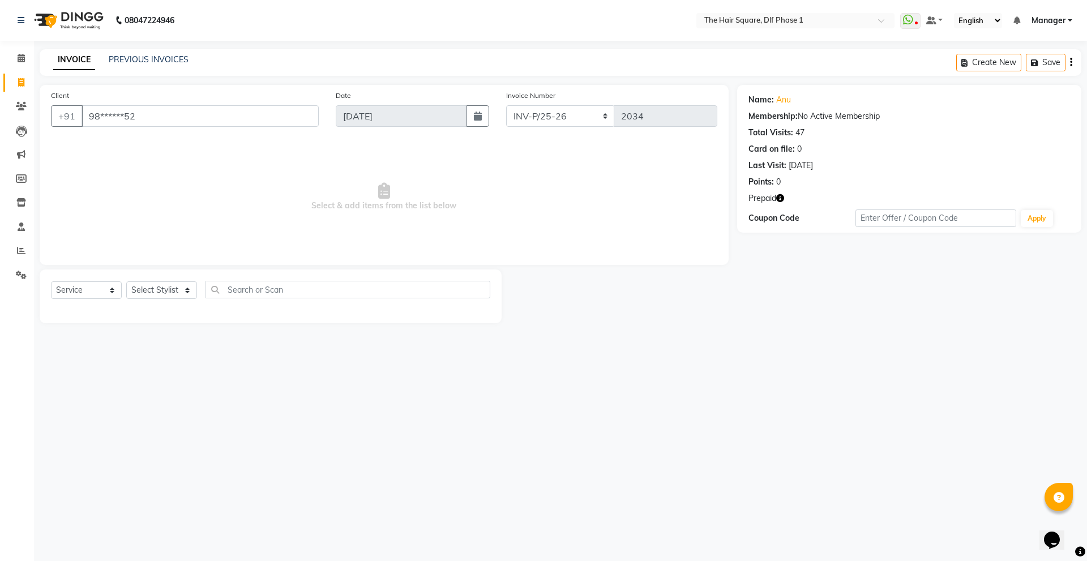
click at [779, 195] on icon "button" at bounding box center [780, 198] width 8 height 8
click at [785, 102] on link "Anu" at bounding box center [783, 100] width 15 height 12
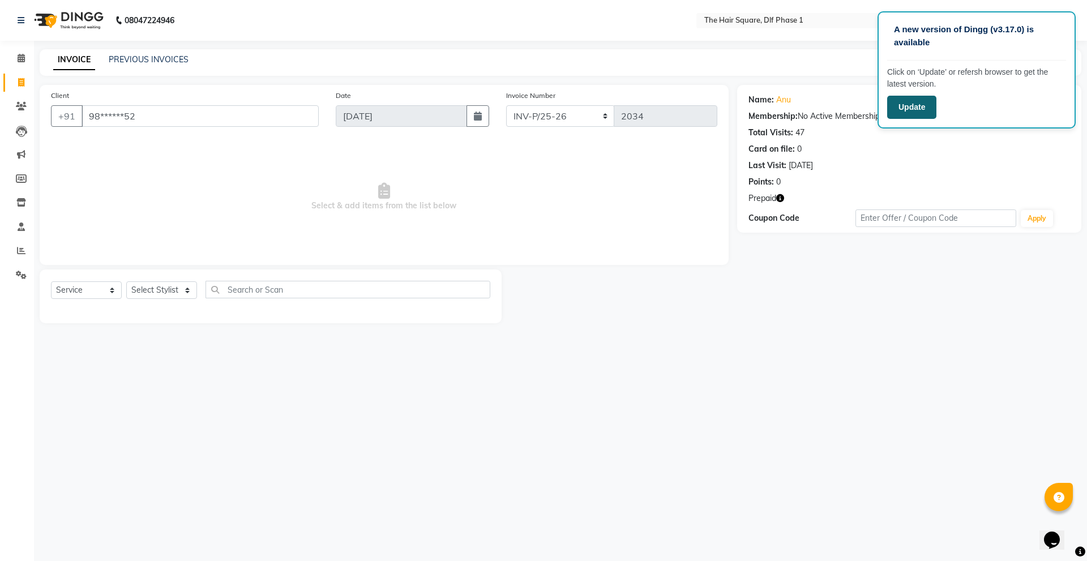
click at [920, 109] on button "Update" at bounding box center [911, 107] width 49 height 23
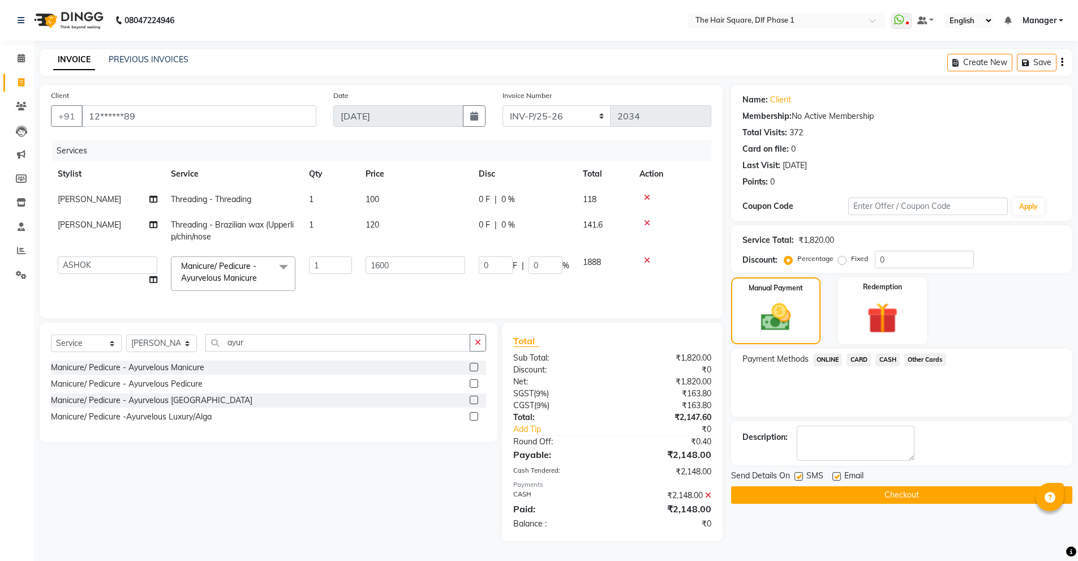
select select "5766"
select select "39748"
select select "service"
select select "39747"
click at [649, 263] on icon at bounding box center [647, 260] width 6 height 8
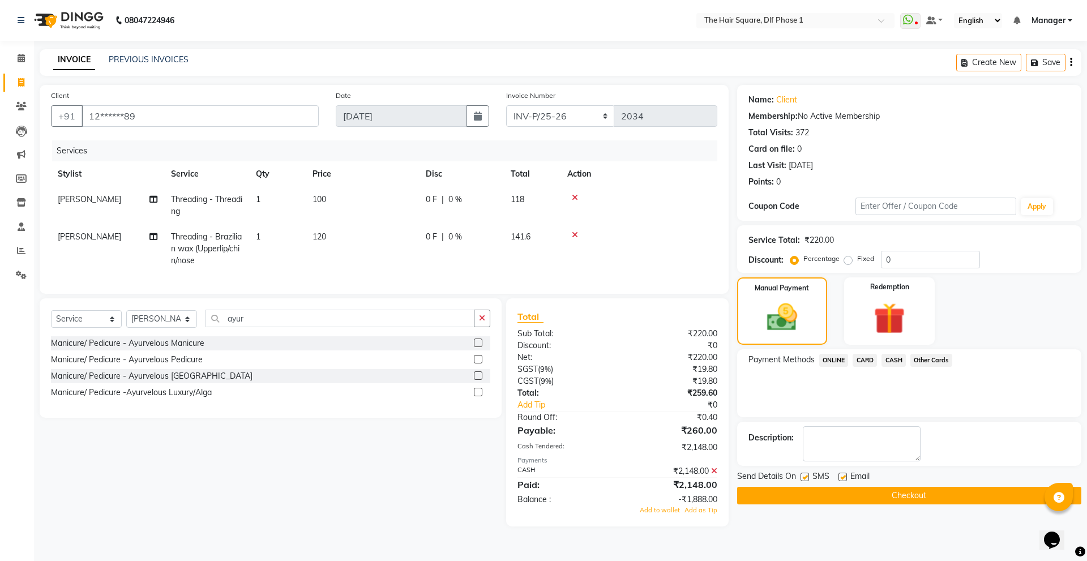
click at [714, 475] on icon at bounding box center [714, 471] width 6 height 8
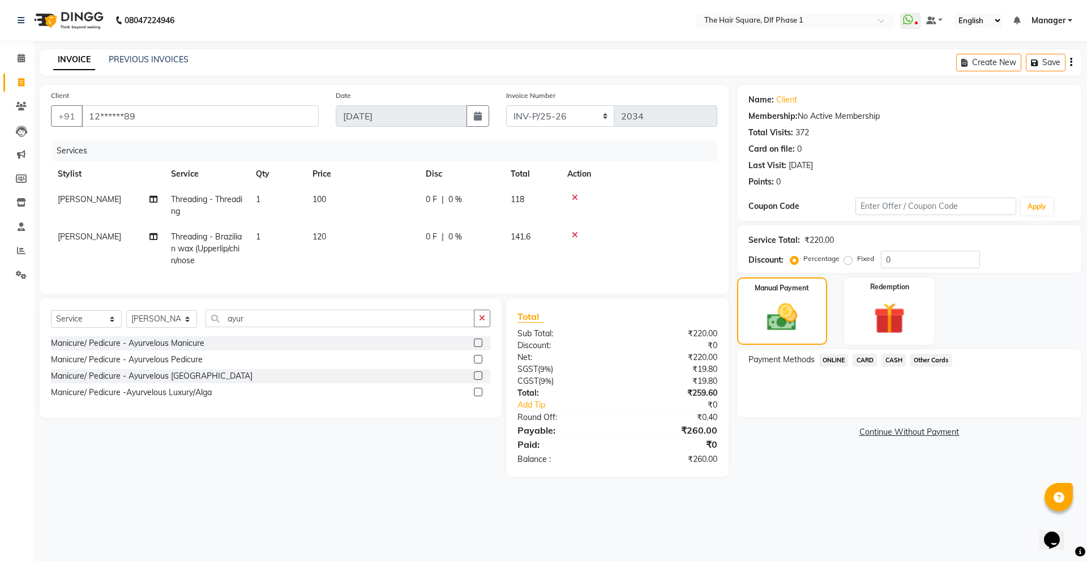
click at [899, 358] on span "CASH" at bounding box center [893, 360] width 24 height 13
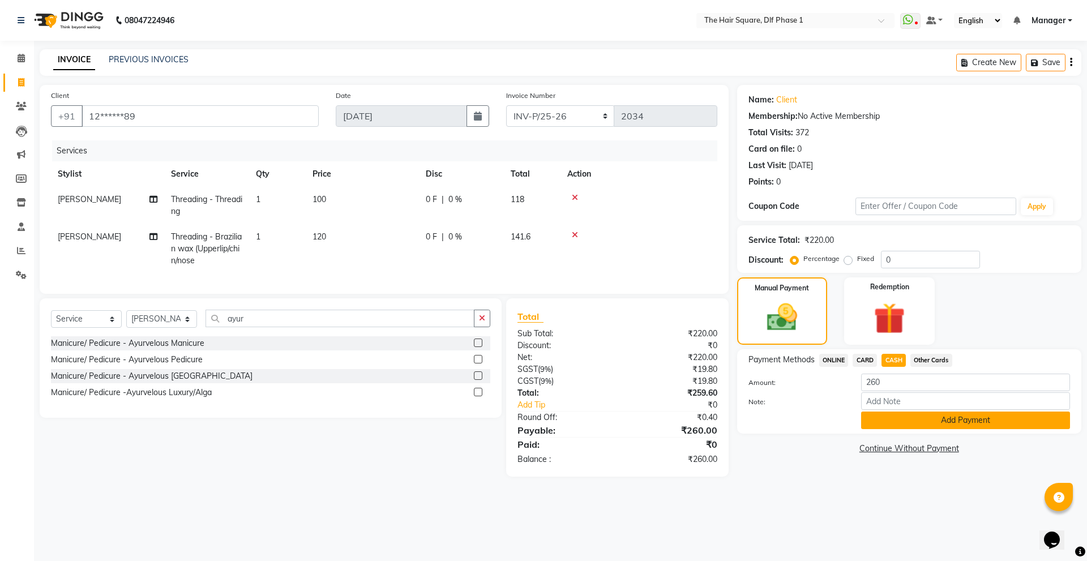
click at [901, 417] on button "Add Payment" at bounding box center [965, 420] width 209 height 18
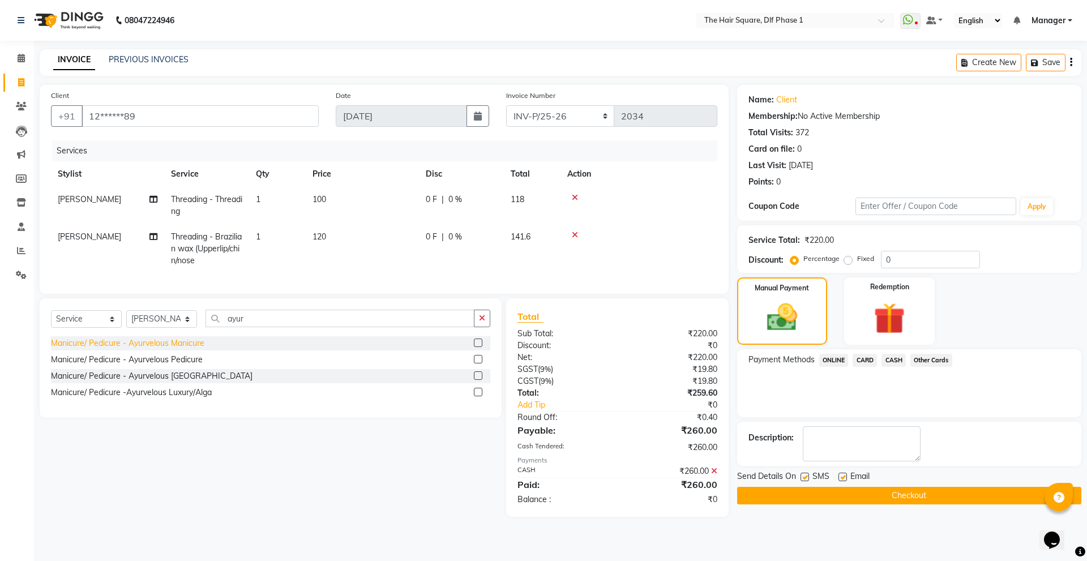
click at [191, 349] on div "Manicure/ Pedicure - Ayurvelous Manicure" at bounding box center [127, 343] width 153 height 12
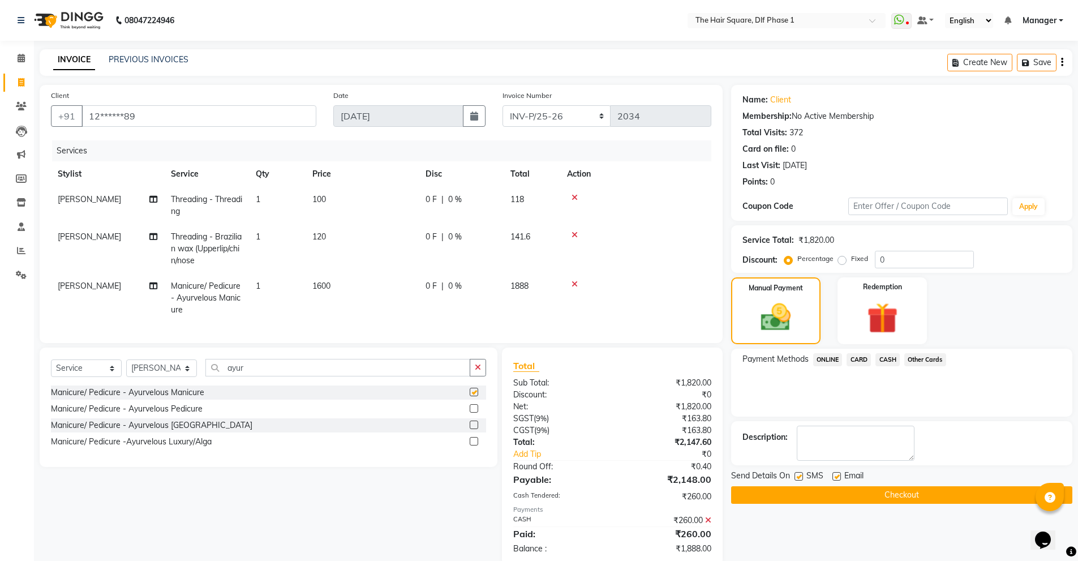
checkbox input "false"
click at [490, 297] on td "0 F | 0 %" at bounding box center [461, 297] width 85 height 49
select select "39747"
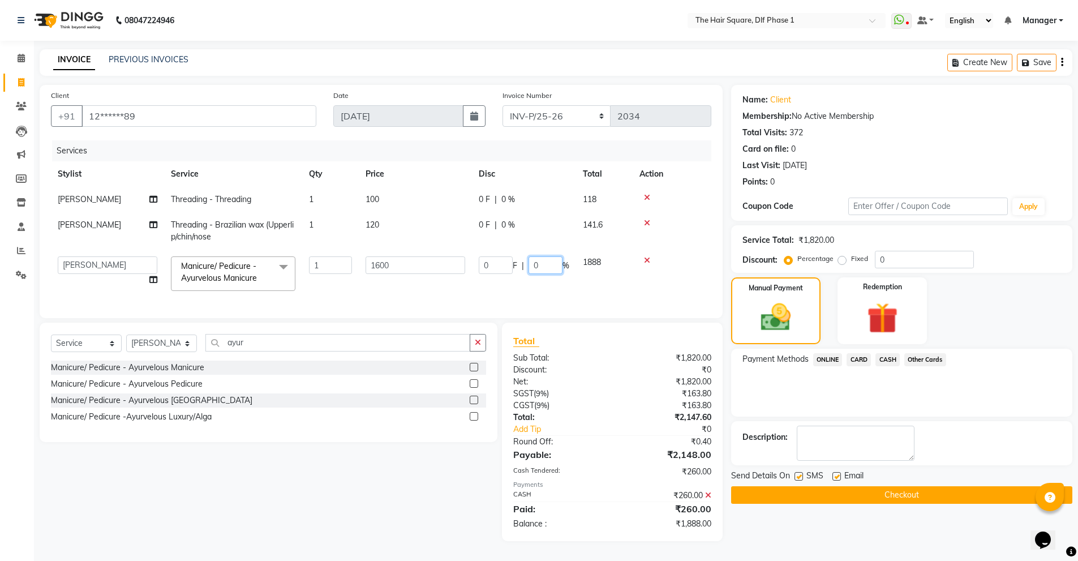
drag, startPoint x: 548, startPoint y: 267, endPoint x: 527, endPoint y: 281, distance: 25.1
click at [527, 281] on td "0 F | 0 %" at bounding box center [524, 274] width 104 height 48
type input "1"
click at [550, 304] on div "Services Stylist Service Qty Price Disc Total Action ALIZA Threading - Threadin…" at bounding box center [381, 223] width 660 height 166
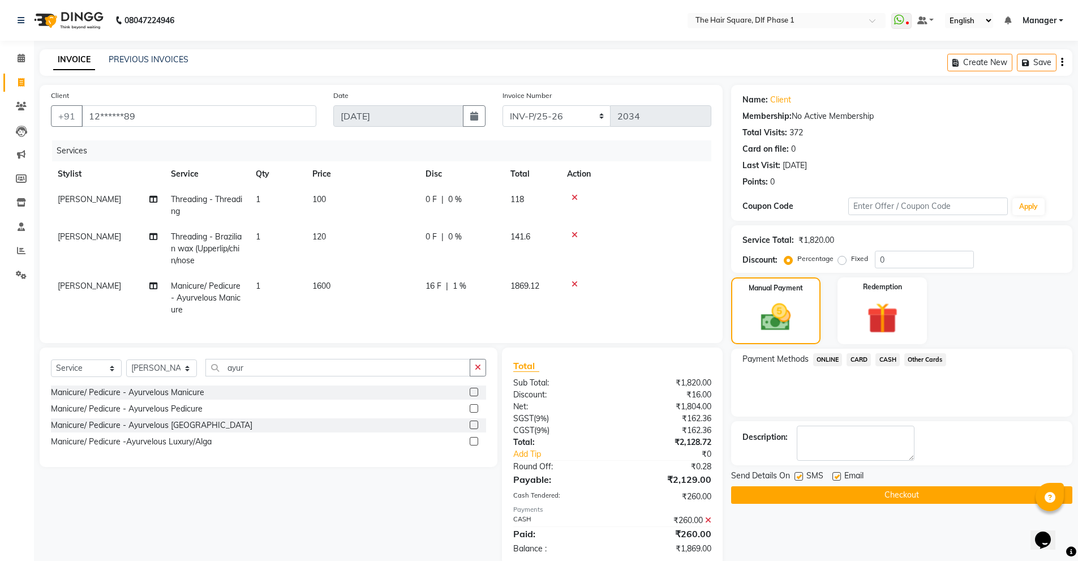
click at [476, 300] on td "16 F | 1 %" at bounding box center [461, 297] width 85 height 49
select select "39747"
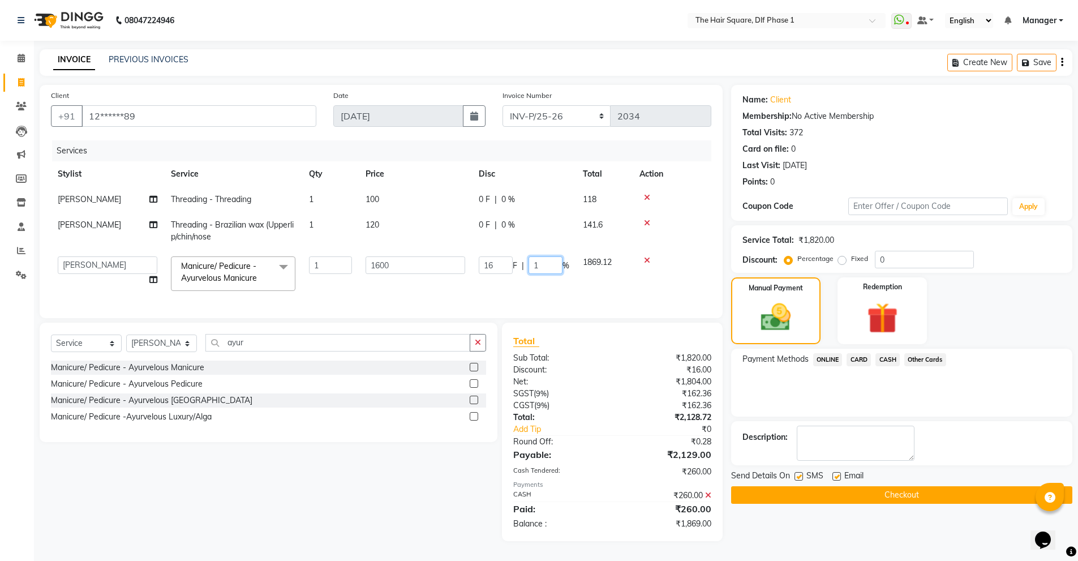
drag, startPoint x: 542, startPoint y: 269, endPoint x: 524, endPoint y: 281, distance: 21.7
click at [524, 281] on td "16 F | 1 %" at bounding box center [524, 274] width 104 height 48
type input "0.5"
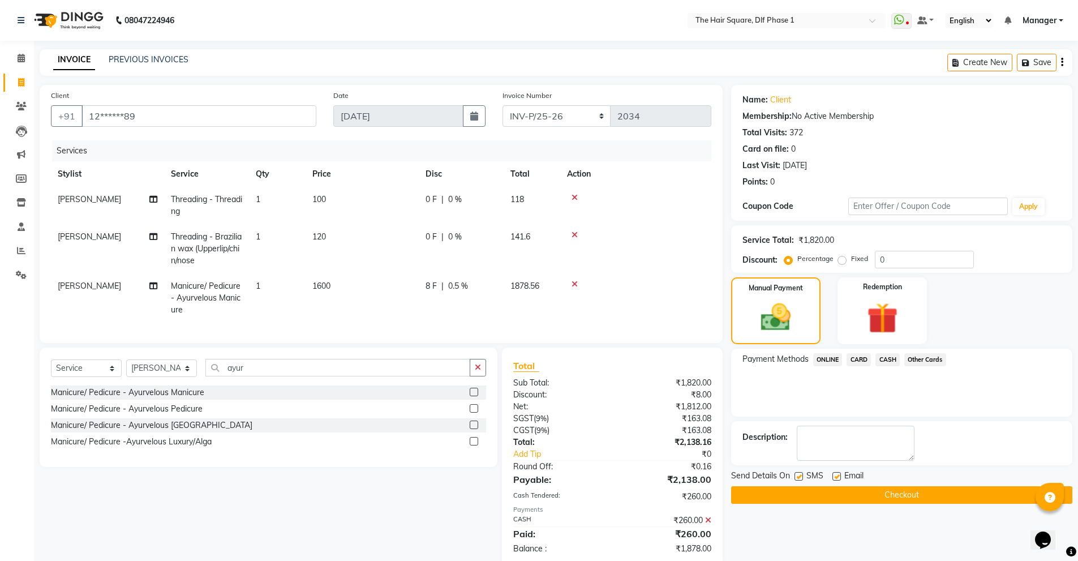
click at [523, 281] on tr "ALIZA Manicure/ Pedicure - Ayurvelous Manicure 1 1600 8 F | 0.5 % 1878.56" at bounding box center [381, 297] width 660 height 49
click at [531, 317] on td "1878.56" at bounding box center [532, 297] width 57 height 49
select select "39747"
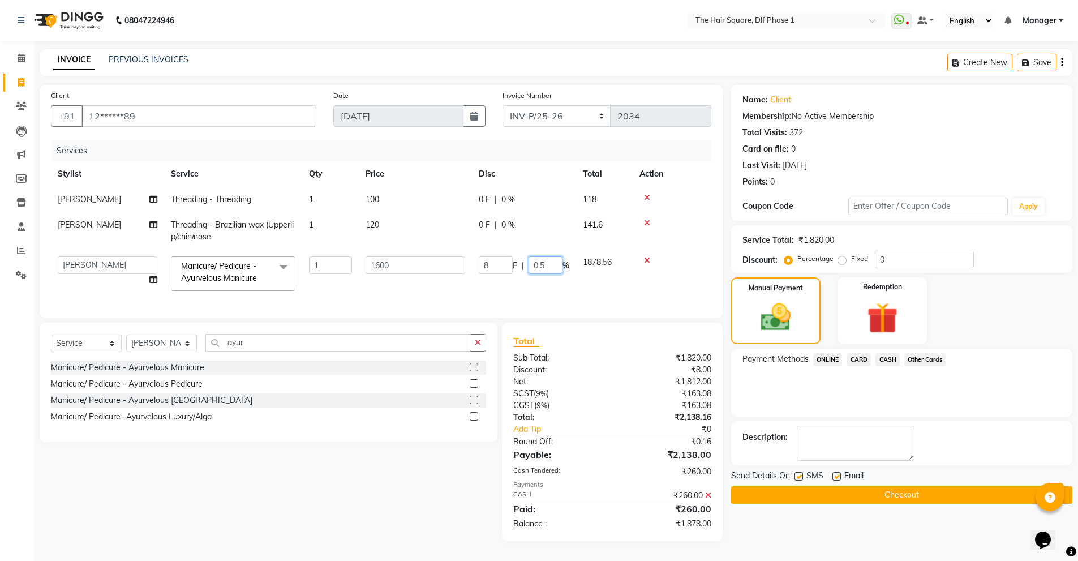
click at [547, 263] on input "0.5" at bounding box center [546, 265] width 34 height 18
type input "0.4"
click at [552, 279] on tr "Abdul ALIZA Amit AMIT ASHOK imran kim mahendra Manager NARENDRA salman Shyna SU…" at bounding box center [381, 274] width 660 height 48
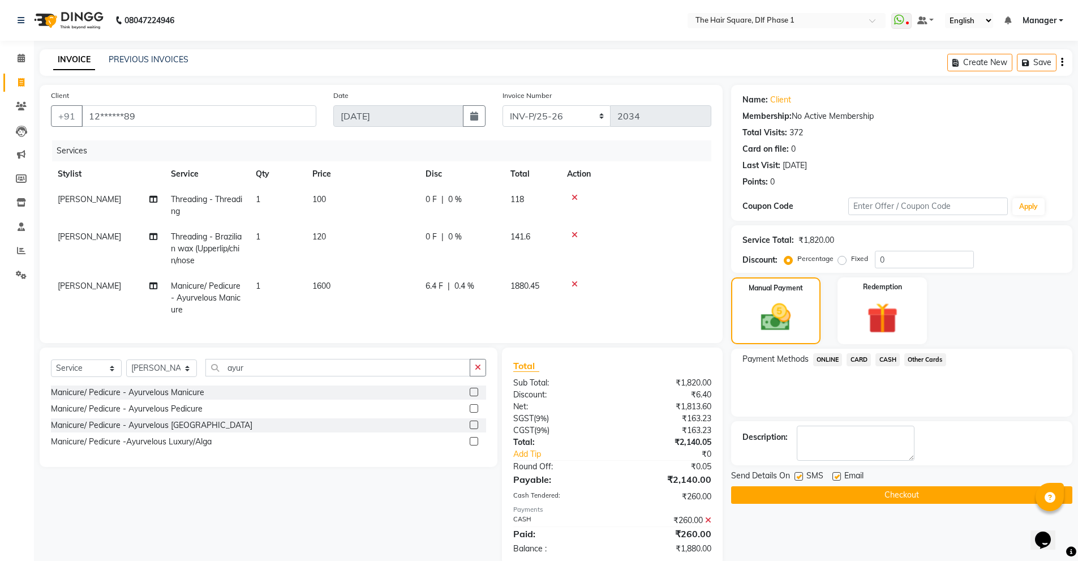
click at [122, 282] on td "[PERSON_NAME]" at bounding box center [107, 297] width 113 height 49
select select "39747"
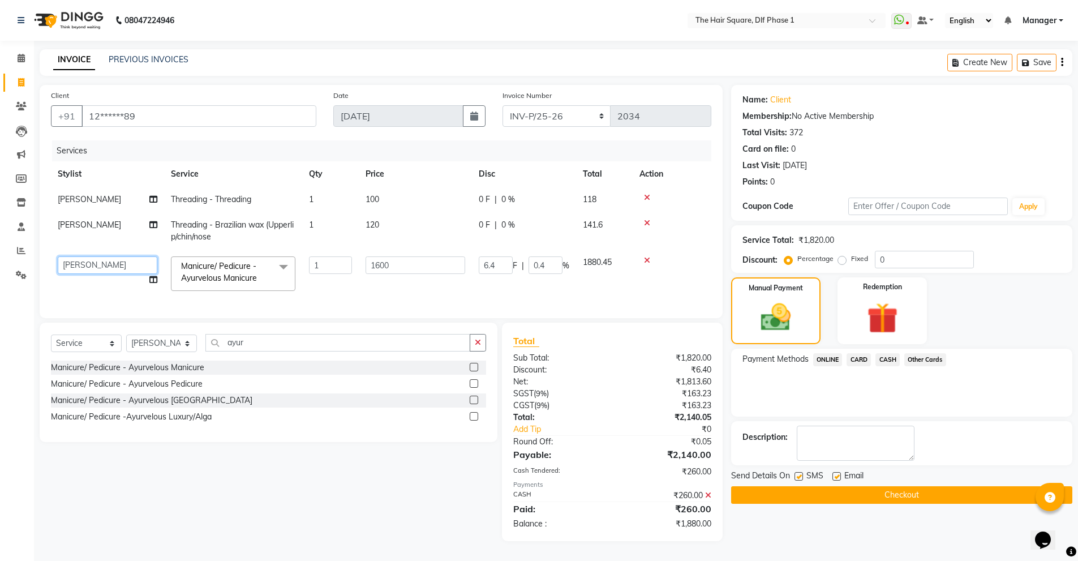
click at [132, 261] on select "Abdul ALIZA Amit AMIT ASHOK imran kim mahendra Manager NARENDRA salman Shyna SU…" at bounding box center [108, 265] width 100 height 18
select select "39748"
click at [887, 360] on span "CASH" at bounding box center [887, 359] width 24 height 13
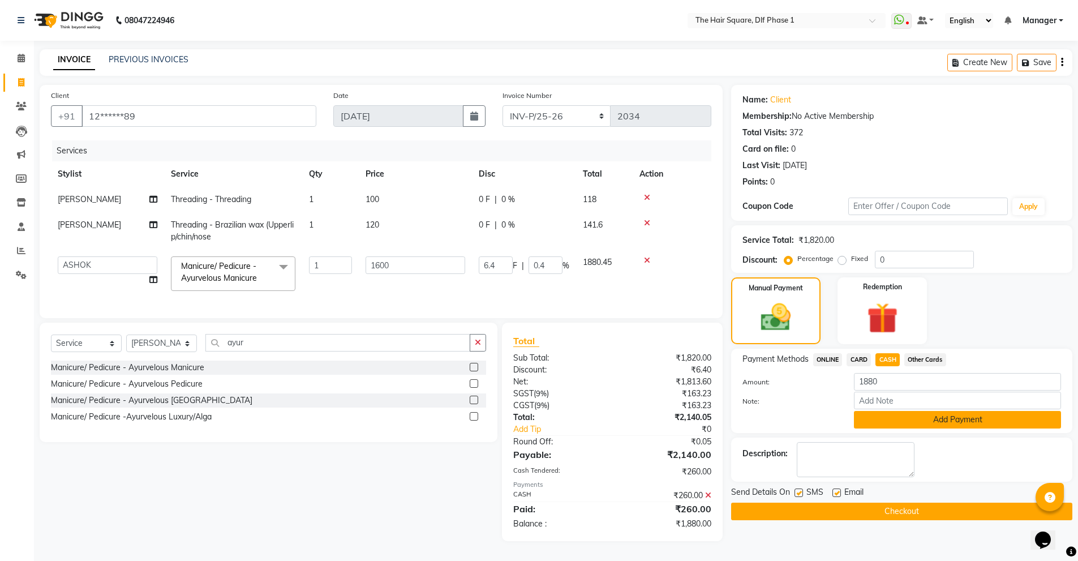
click at [873, 417] on button "Add Payment" at bounding box center [957, 420] width 207 height 18
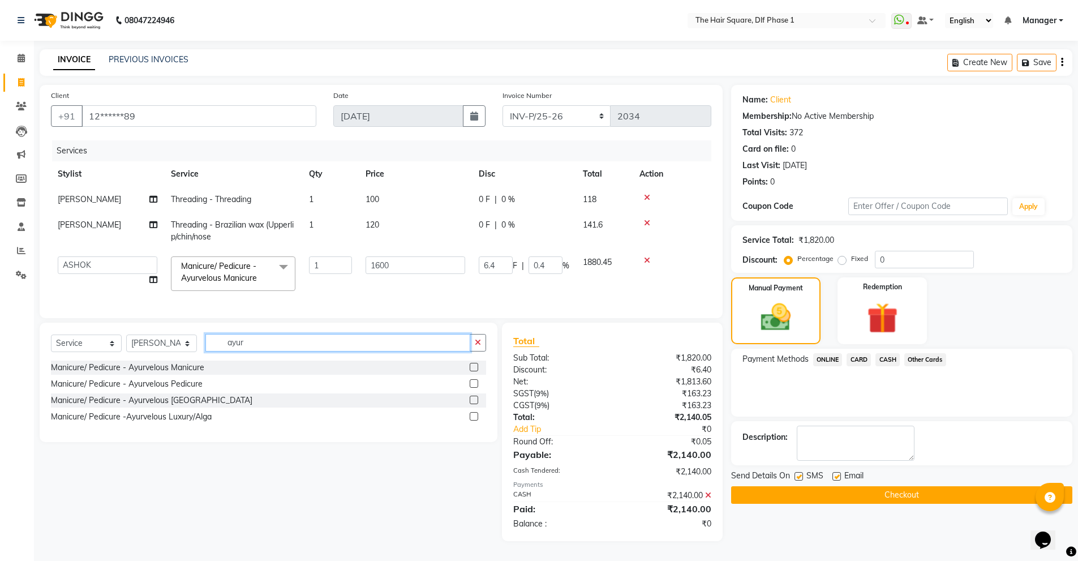
drag, startPoint x: 227, startPoint y: 348, endPoint x: 205, endPoint y: 347, distance: 22.1
click at [205, 347] on input "ayur" at bounding box center [337, 343] width 265 height 18
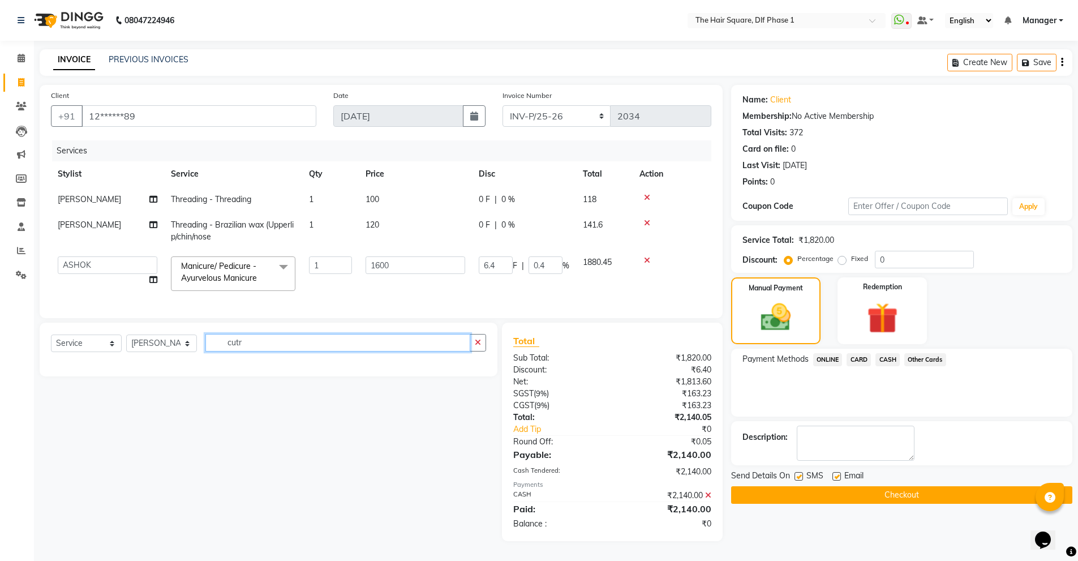
click at [260, 351] on input "cutr" at bounding box center [337, 343] width 265 height 18
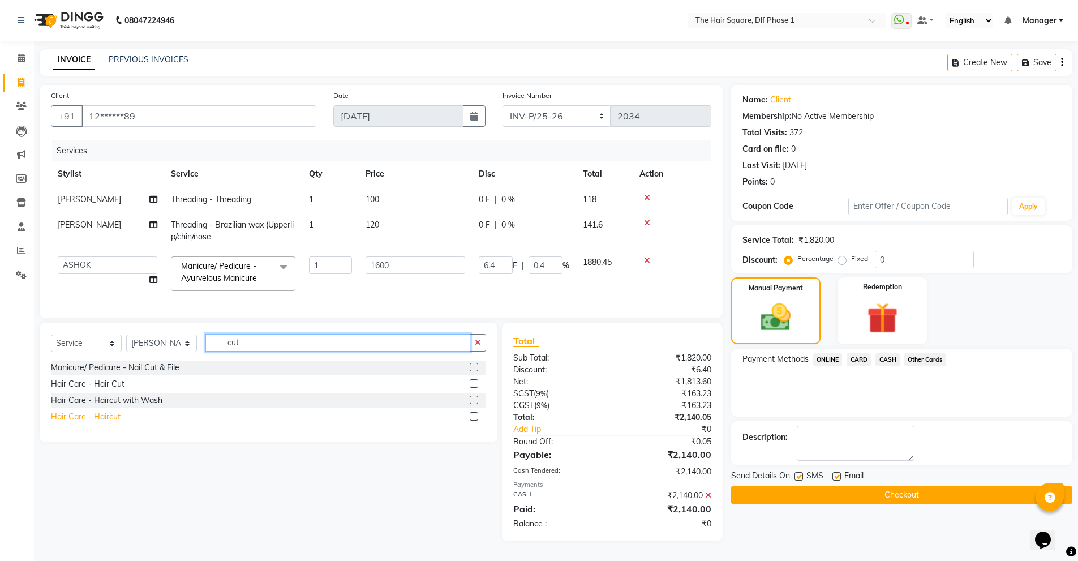
type input "cut"
click at [106, 423] on div "Hair Care - Haircut" at bounding box center [86, 417] width 70 height 12
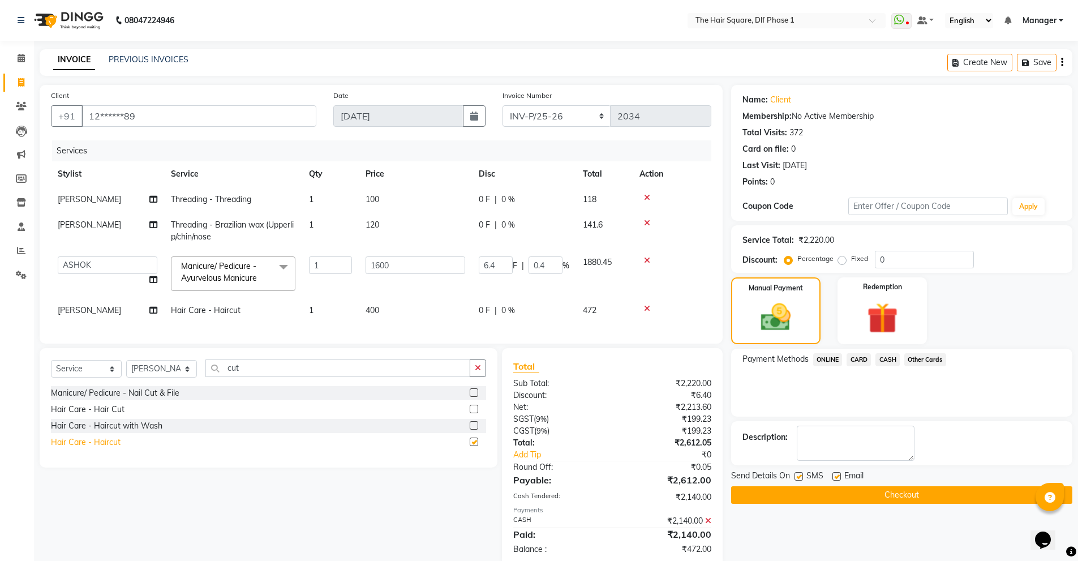
checkbox input "false"
click at [68, 315] on span "[PERSON_NAME]" at bounding box center [89, 310] width 63 height 10
select select "39747"
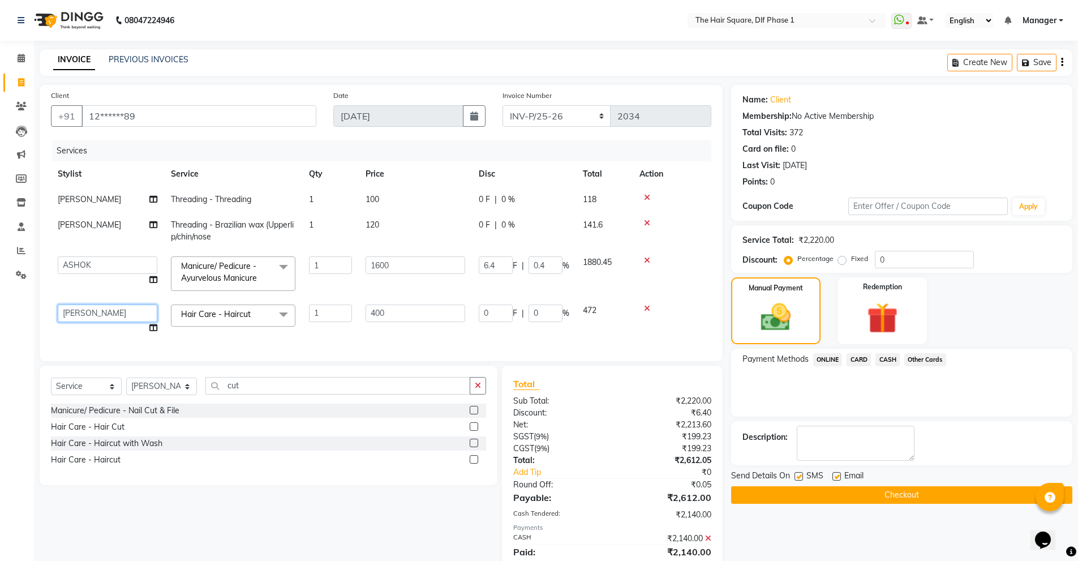
click at [78, 310] on select "Abdul ALIZA Amit AMIT ASHOK imran kim mahendra Manager NARENDRA salman Shyna SU…" at bounding box center [108, 313] width 100 height 18
click at [832, 362] on span "ONLINE" at bounding box center [827, 359] width 29 height 13
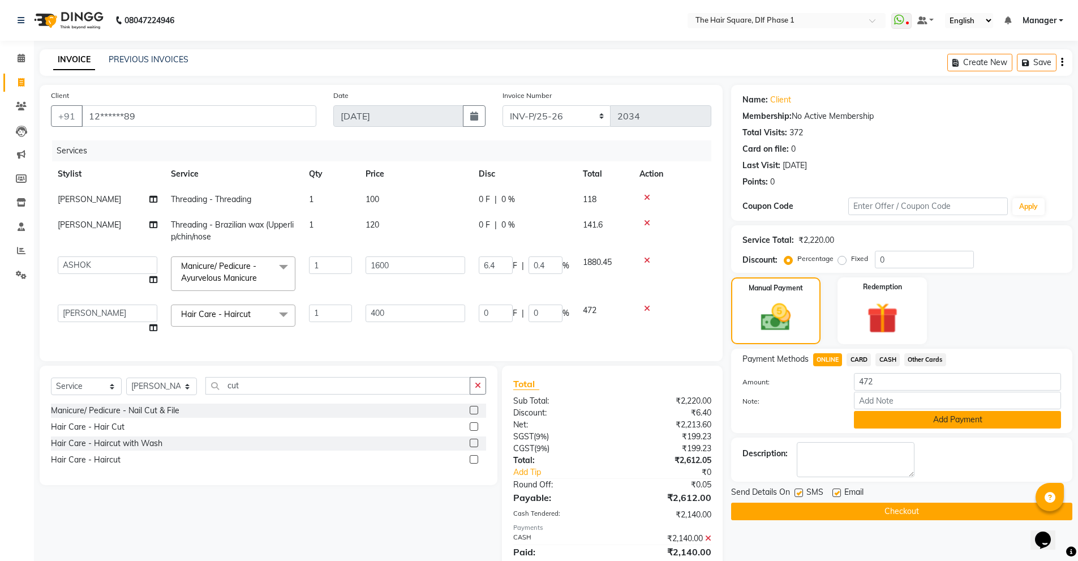
click at [926, 426] on button "Add Payment" at bounding box center [957, 420] width 207 height 18
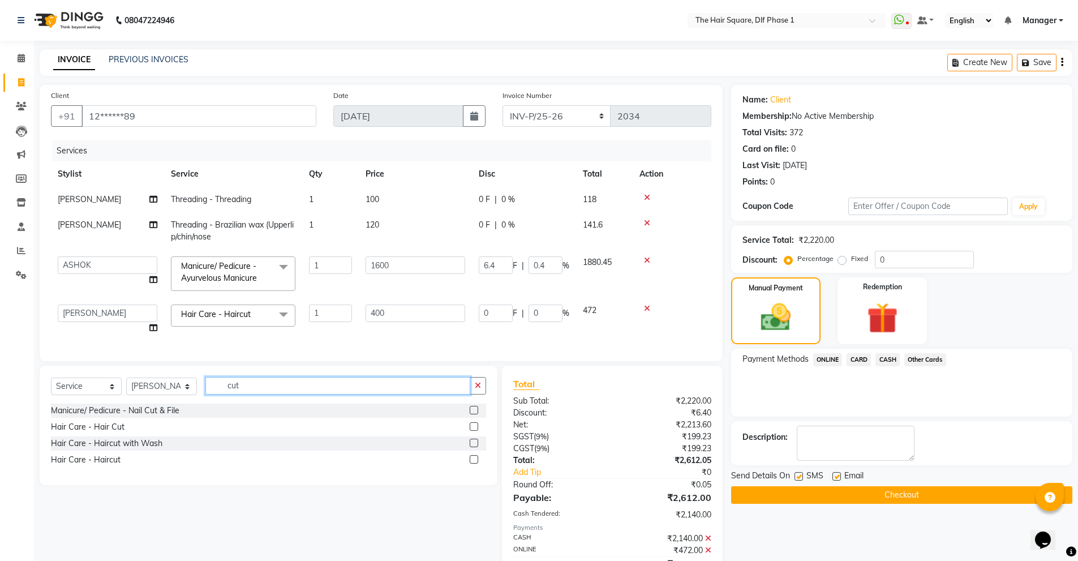
drag, startPoint x: 260, startPoint y: 397, endPoint x: 203, endPoint y: 401, distance: 56.8
click at [203, 401] on div "Select Service Product Membership Package Voucher Prepaid Gift Card Select Styl…" at bounding box center [268, 390] width 435 height 27
type input "thre"
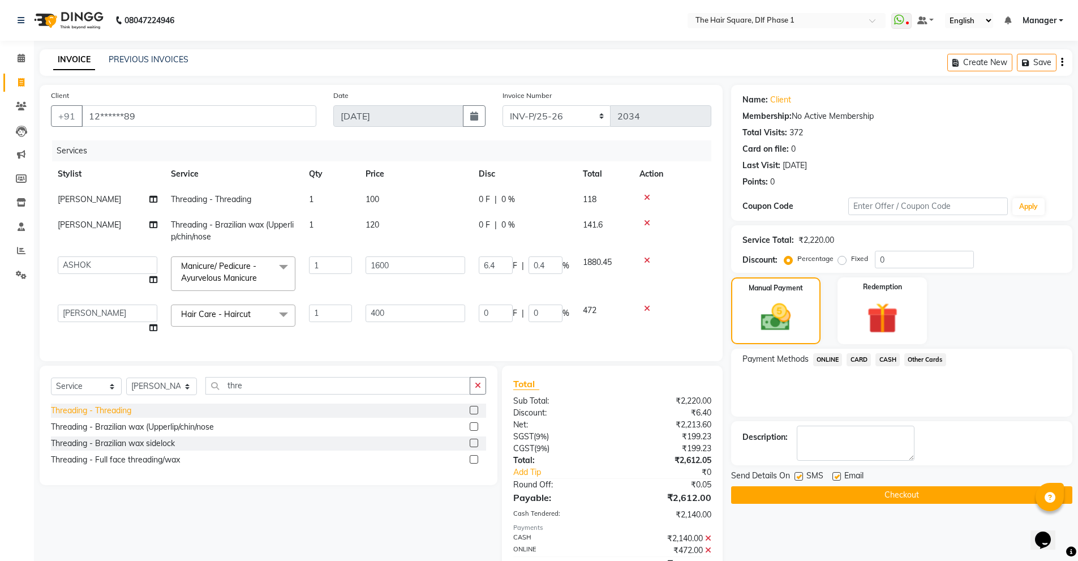
click at [123, 417] on div "Threading - Threading" at bounding box center [91, 411] width 80 height 12
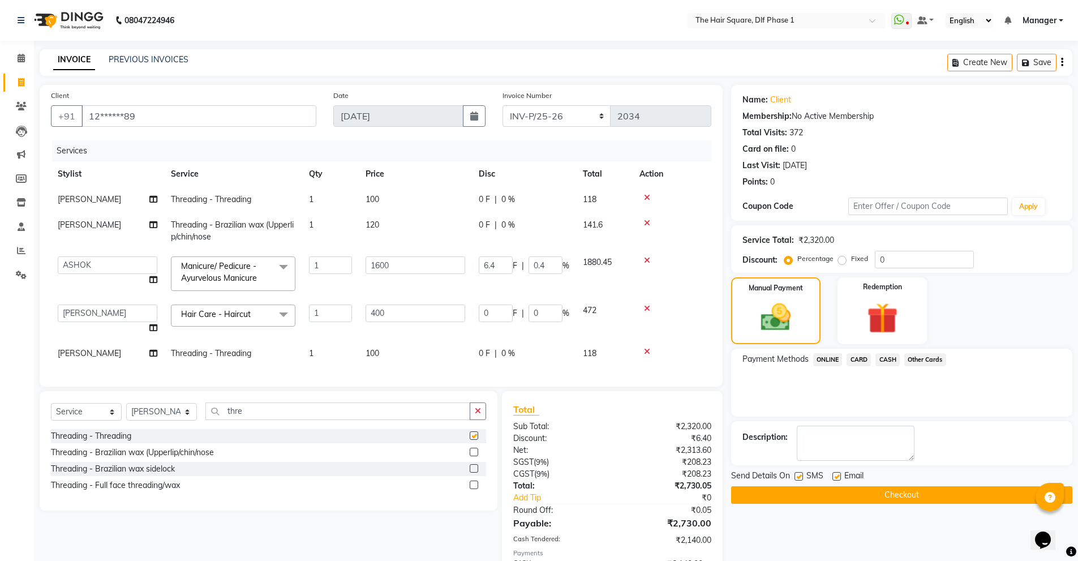
checkbox input "false"
click at [333, 353] on td "1" at bounding box center [330, 353] width 57 height 25
select select "39747"
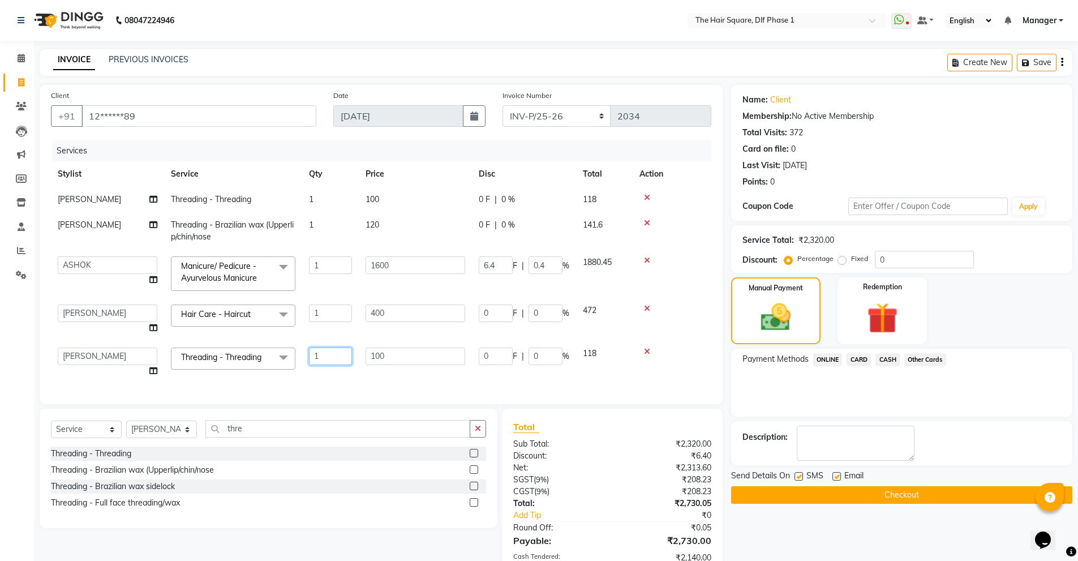
drag, startPoint x: 324, startPoint y: 356, endPoint x: 276, endPoint y: 366, distance: 49.6
click at [276, 366] on tr "Abdul ALIZA Amit AMIT ASHOK imran kim mahendra Manager NARENDRA salman Shyna SU…" at bounding box center [381, 362] width 660 height 43
type input "2"
click at [823, 357] on span "ONLINE" at bounding box center [827, 359] width 29 height 13
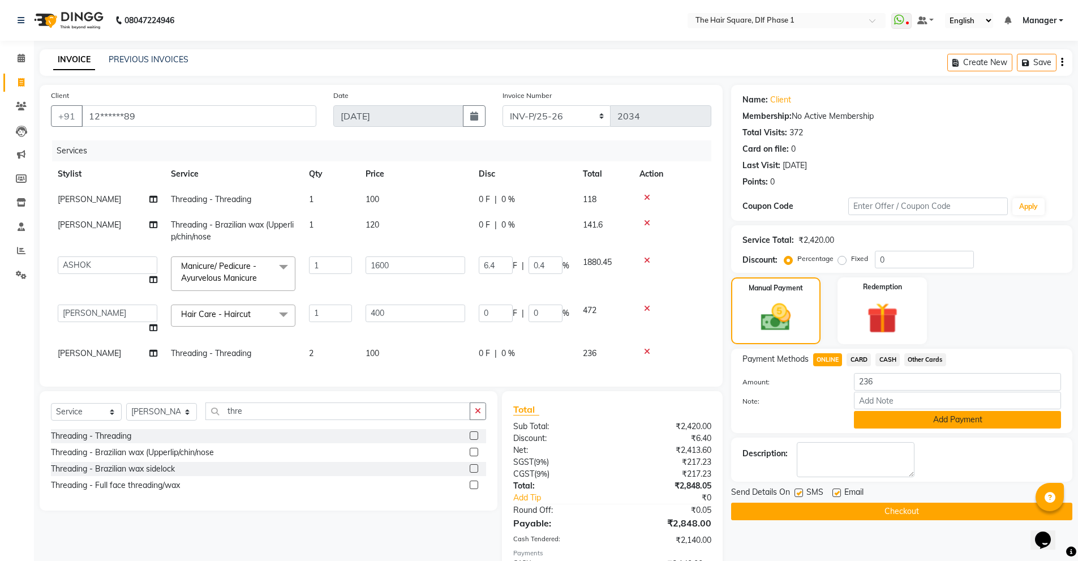
click at [905, 415] on button "Add Payment" at bounding box center [957, 420] width 207 height 18
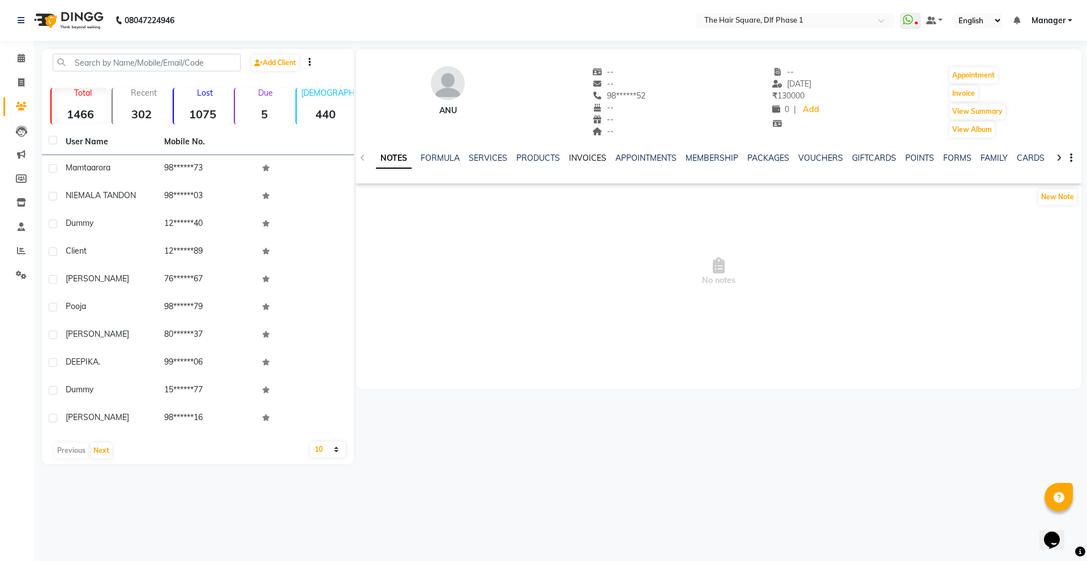
click at [574, 160] on link "INVOICES" at bounding box center [587, 158] width 37 height 10
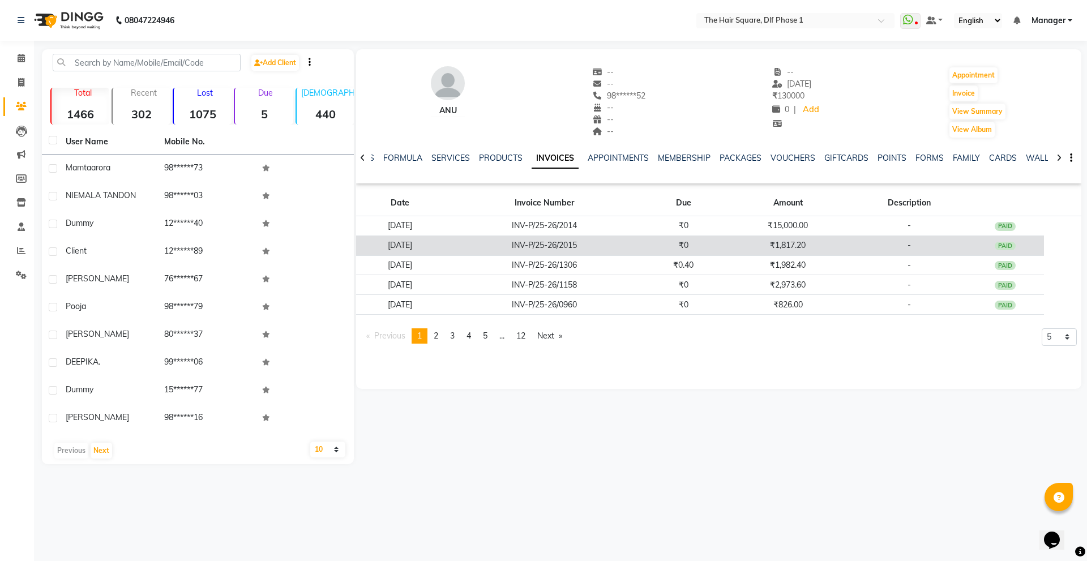
click at [636, 244] on td "INV-P/25-26/2015" at bounding box center [544, 245] width 200 height 20
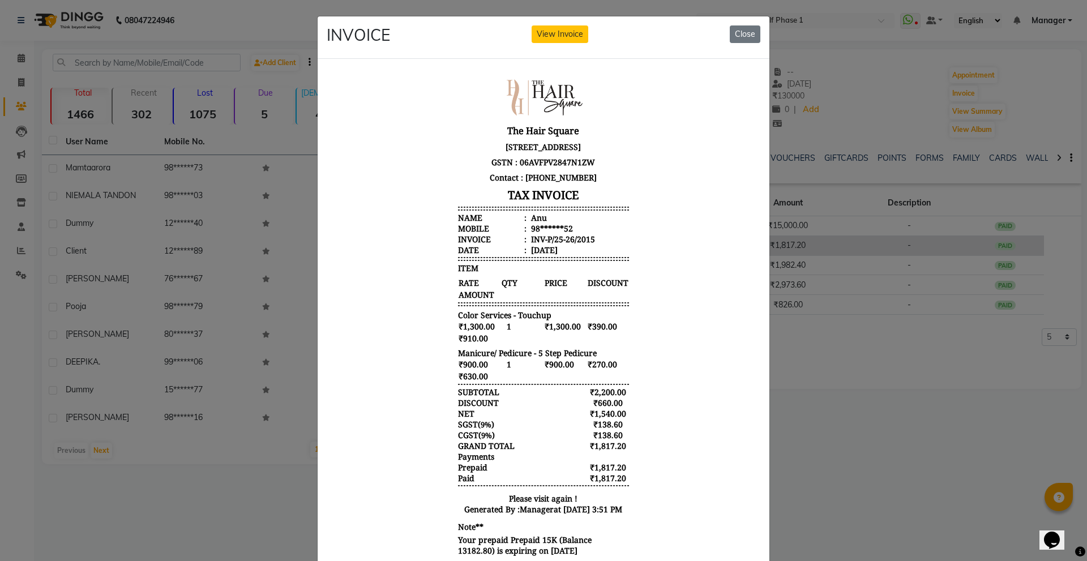
click at [570, 222] on li "Name : Anu" at bounding box center [543, 217] width 171 height 11
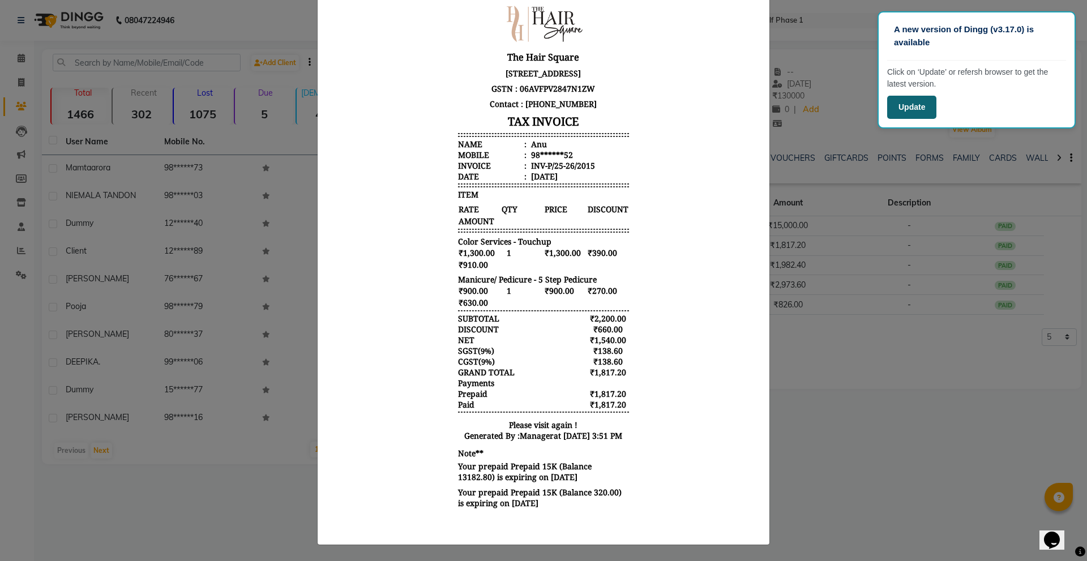
click at [926, 100] on button "Update" at bounding box center [911, 107] width 49 height 23
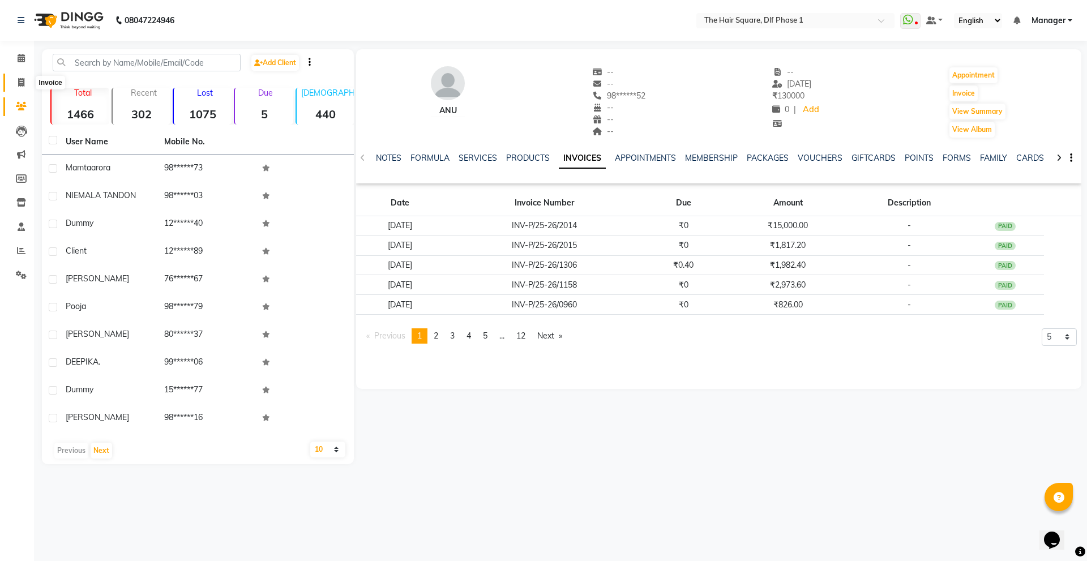
click at [19, 84] on icon at bounding box center [21, 82] width 6 height 8
select select "service"
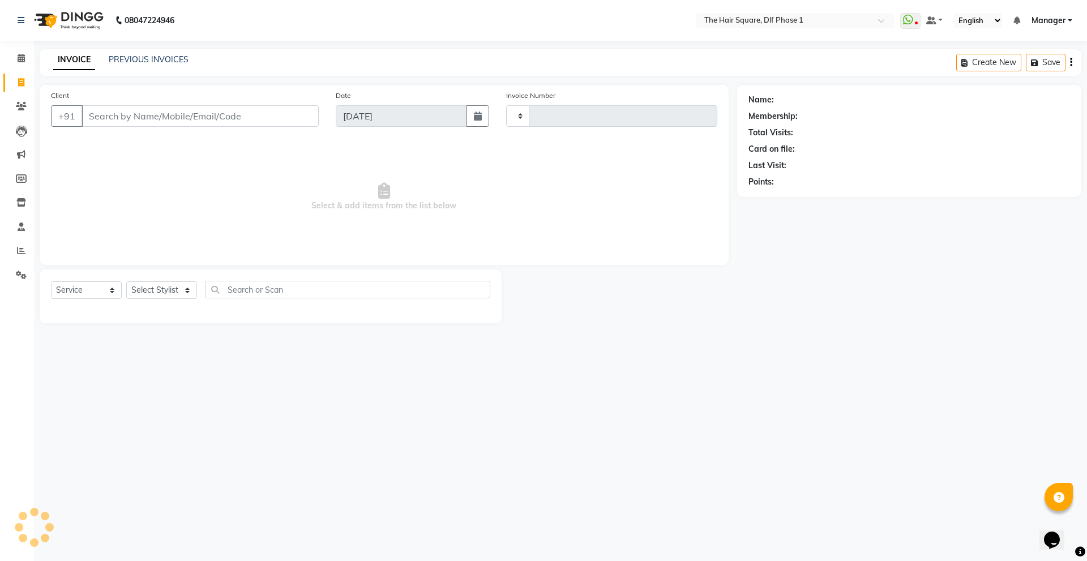
type input "2034"
select select "5766"
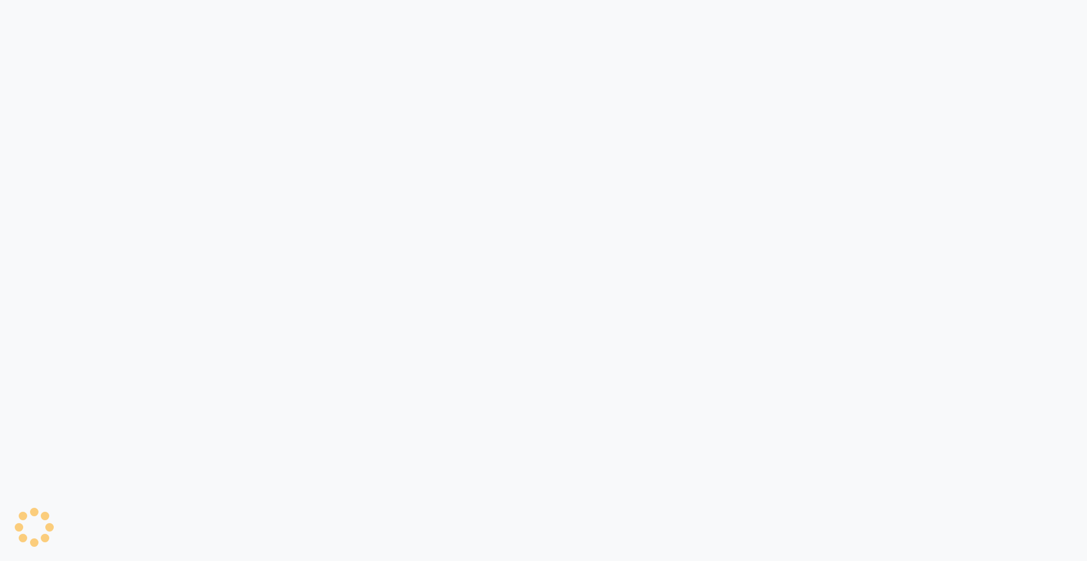
select select "5766"
select select "service"
